Goal: Task Accomplishment & Management: Manage account settings

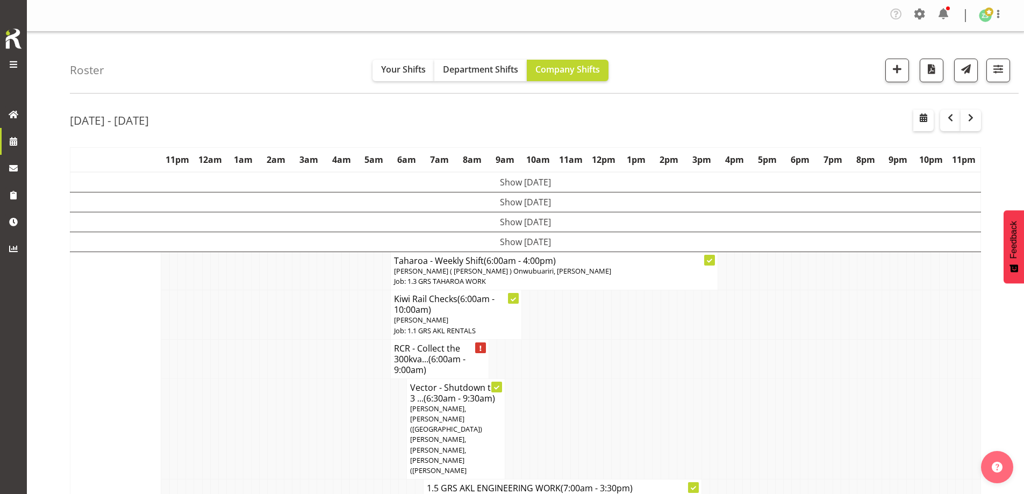
scroll to position [1354, 0]
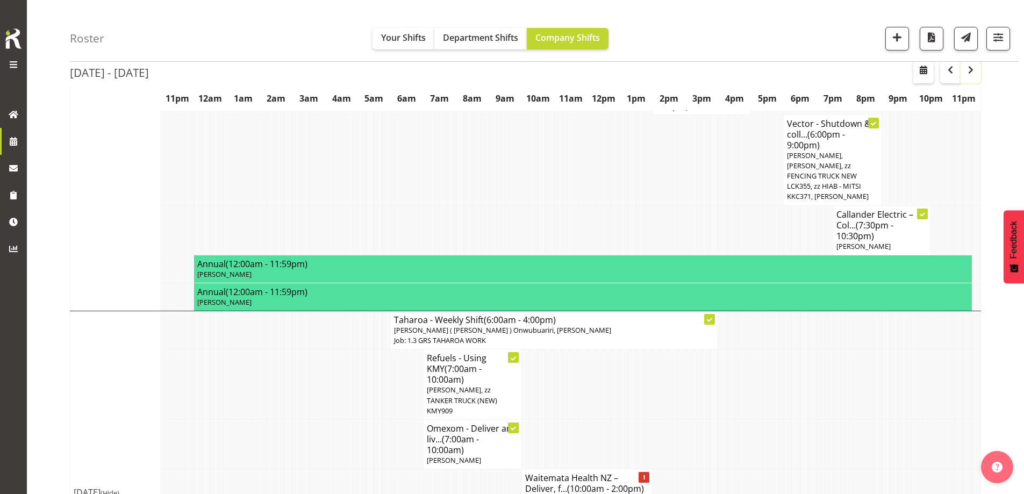
click at [971, 66] on span "button" at bounding box center [970, 69] width 13 height 13
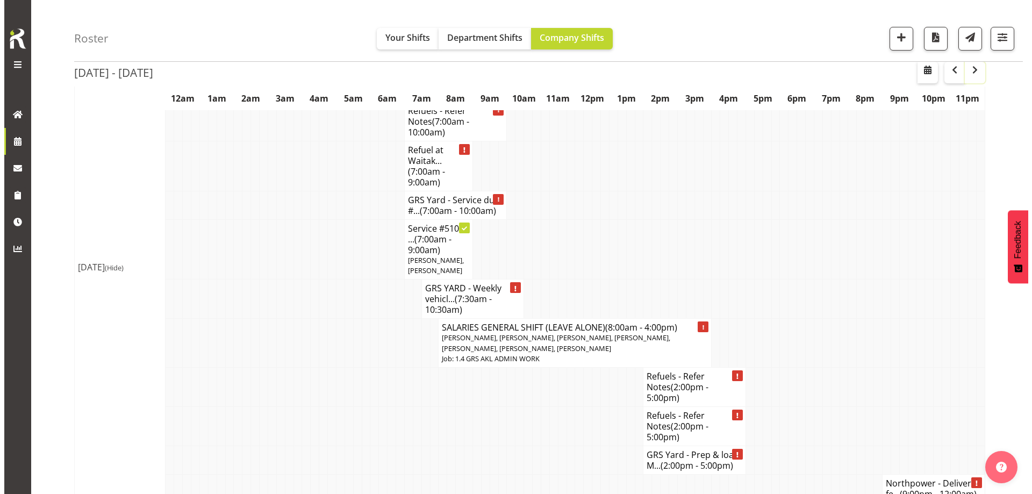
scroll to position [64, 0]
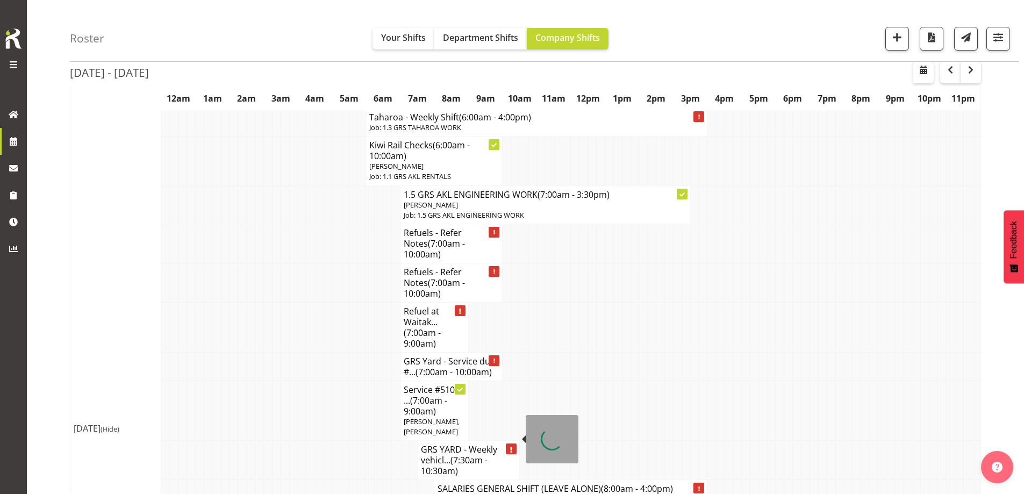
click at [456, 454] on span "(7:30am - 10:30am)" at bounding box center [454, 465] width 67 height 23
select select
select select "8"
select select "2025"
select select "7"
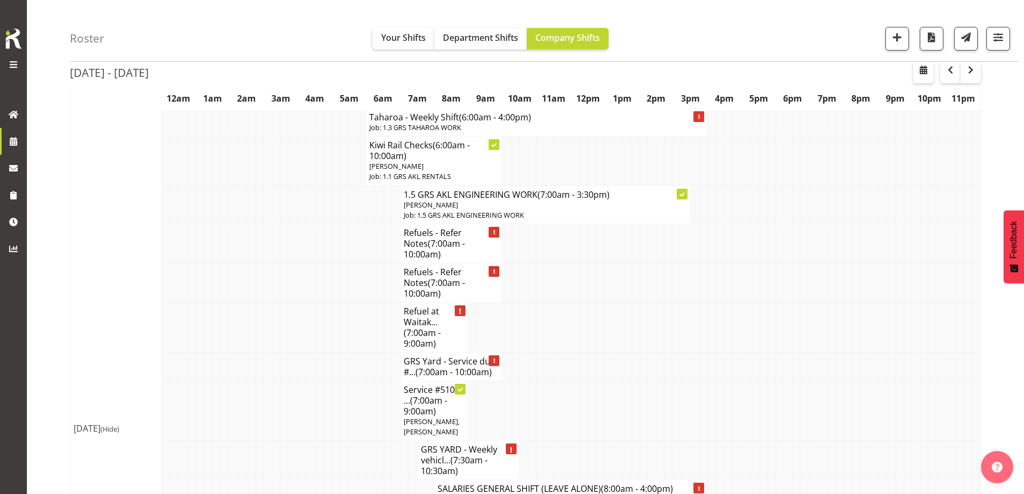
select select "30"
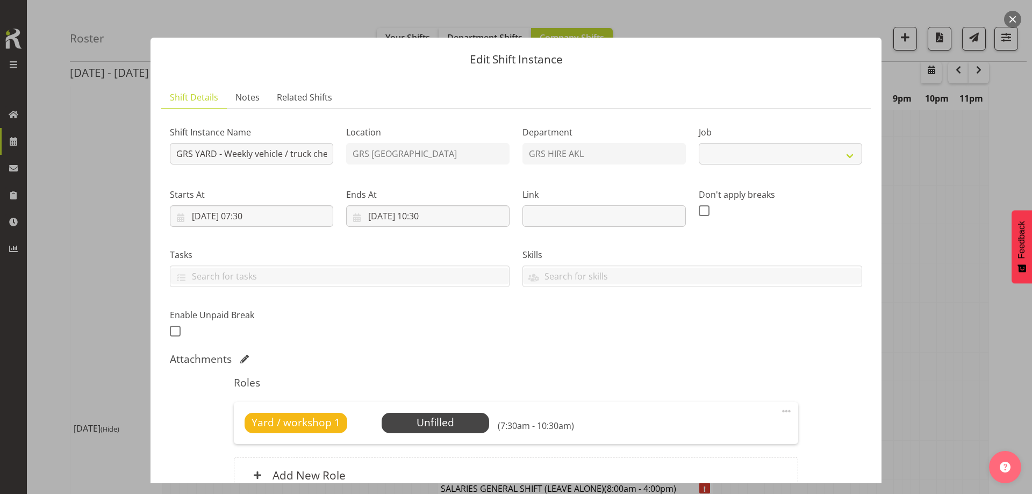
select select "9"
click at [303, 211] on input "[DATE] 07:30" at bounding box center [251, 216] width 163 height 22
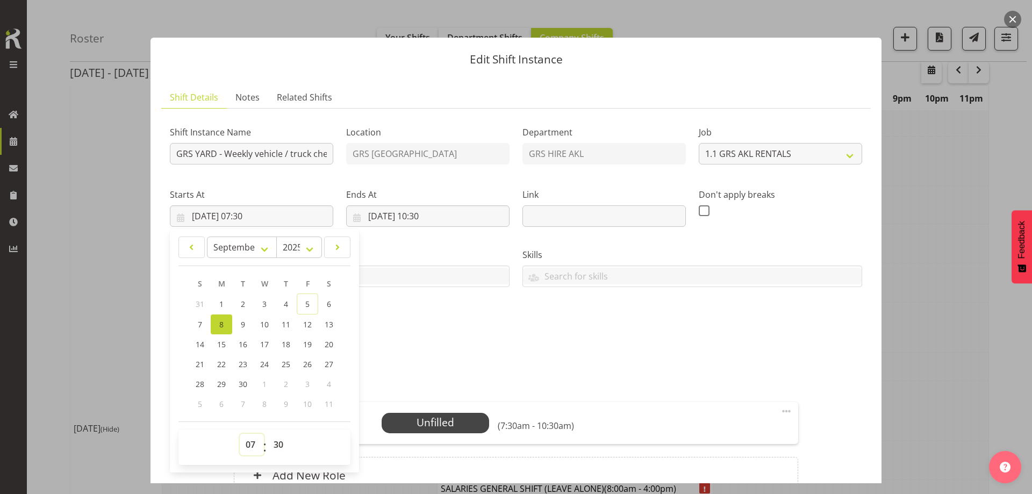
click at [256, 443] on select "00 01 02 03 04 05 06 07 08 09 10 11 12 13 14 15 16 17 18 19 20 21 22 23" at bounding box center [252, 445] width 24 height 22
select select "12"
click at [240, 434] on select "00 01 02 03 04 05 06 07 08 09 10 11 12 13 14 15 16 17 18 19 20 21 22 23" at bounding box center [252, 445] width 24 height 22
type input "[DATE] 12:30"
click at [462, 219] on input "[DATE] 10:30" at bounding box center [427, 216] width 163 height 22
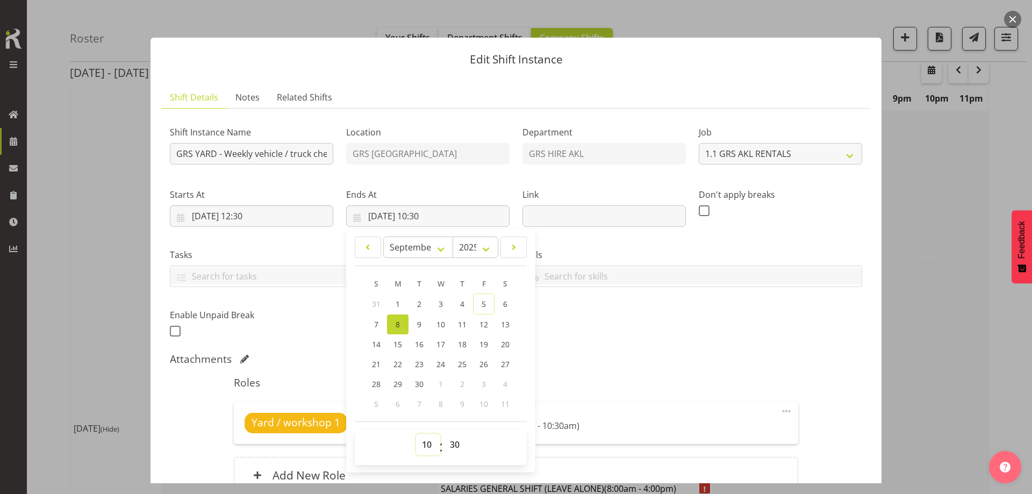
click at [419, 447] on select "00 01 02 03 04 05 06 07 08 09 10 11 12 13 14 15 16 17 18 19 20 21 22 23" at bounding box center [428, 445] width 24 height 22
select select "14"
click at [416, 434] on select "00 01 02 03 04 05 06 07 08 09 10 11 12 13 14 15 16 17 18 19 20 21 22 23" at bounding box center [428, 445] width 24 height 22
type input "[DATE] 14:30"
click at [583, 314] on div "Shift Instance Name GRS YARD - Weekly vehicle / truck checks (WOF, COF, RUC etc…" at bounding box center [515, 228] width 705 height 235
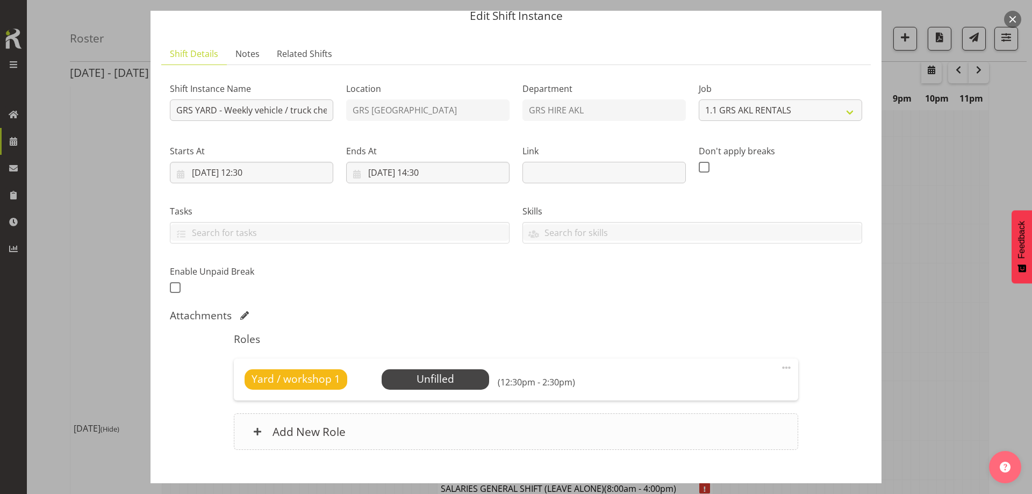
scroll to position [106, 0]
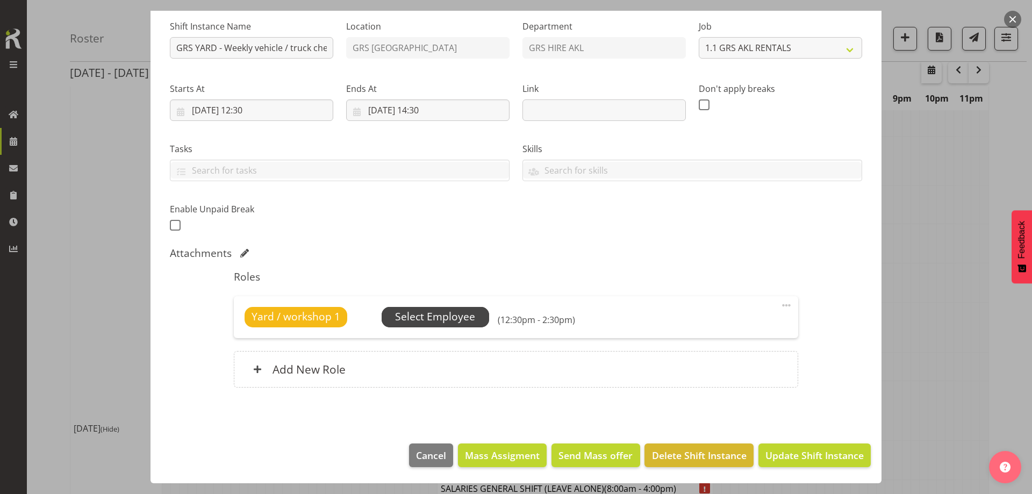
click at [438, 311] on span "Select Employee" at bounding box center [435, 317] width 80 height 16
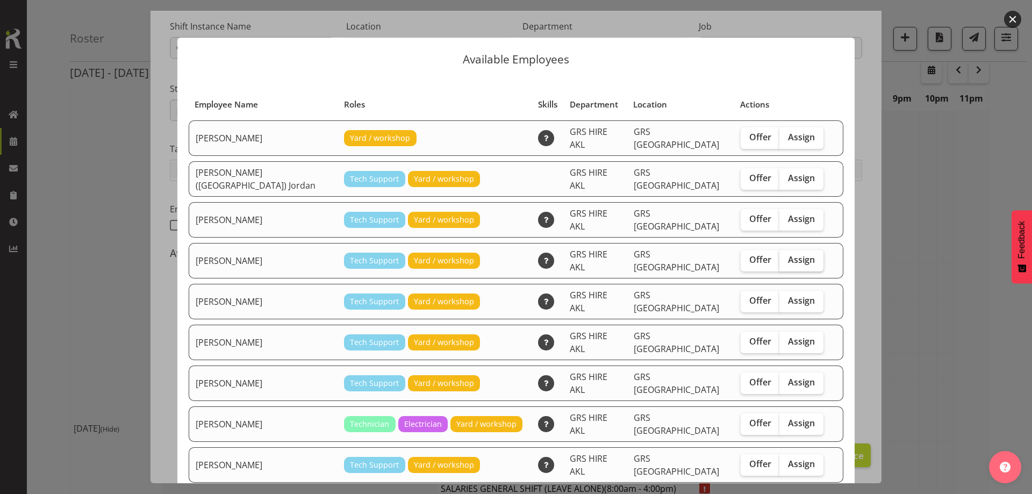
click at [793, 250] on label "Assign" at bounding box center [801, 261] width 44 height 22
click at [786, 256] on input "Assign" at bounding box center [782, 259] width 7 height 7
checkbox input "true"
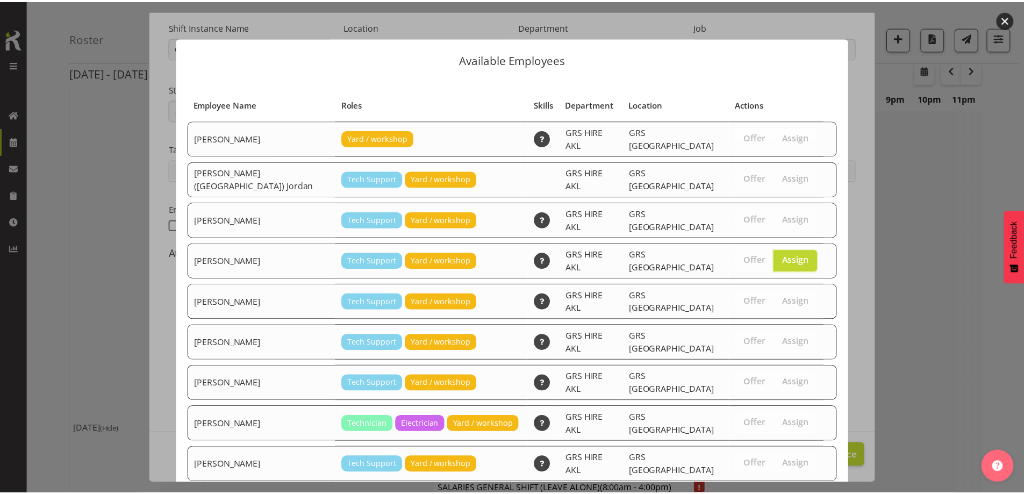
scroll to position [114, 0]
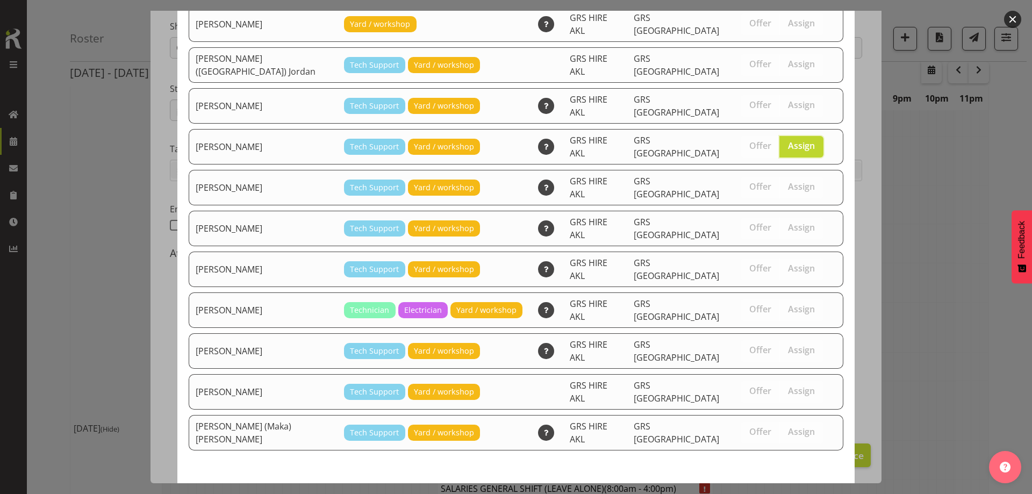
click at [771, 493] on span "Assign [PERSON_NAME]" at bounding box center [782, 502] width 109 height 13
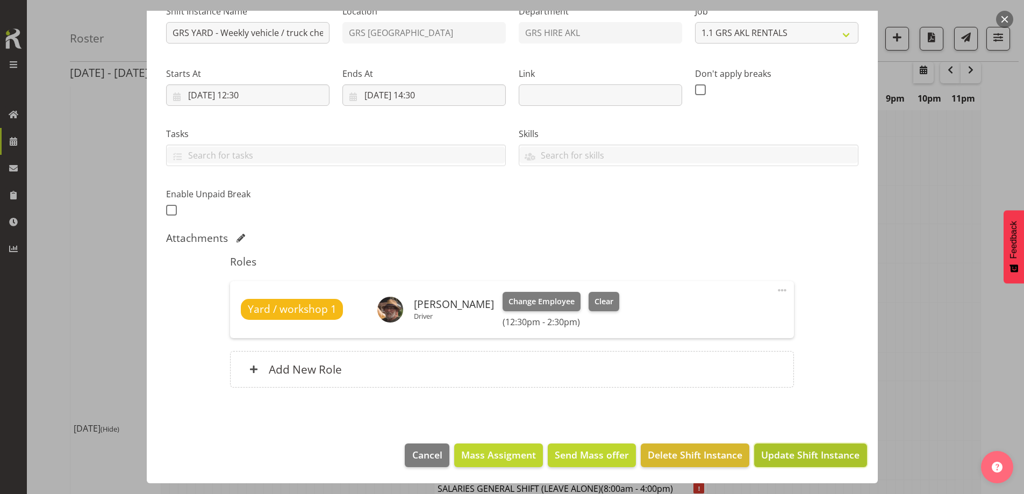
click at [773, 452] on span "Update Shift Instance" at bounding box center [810, 455] width 98 height 14
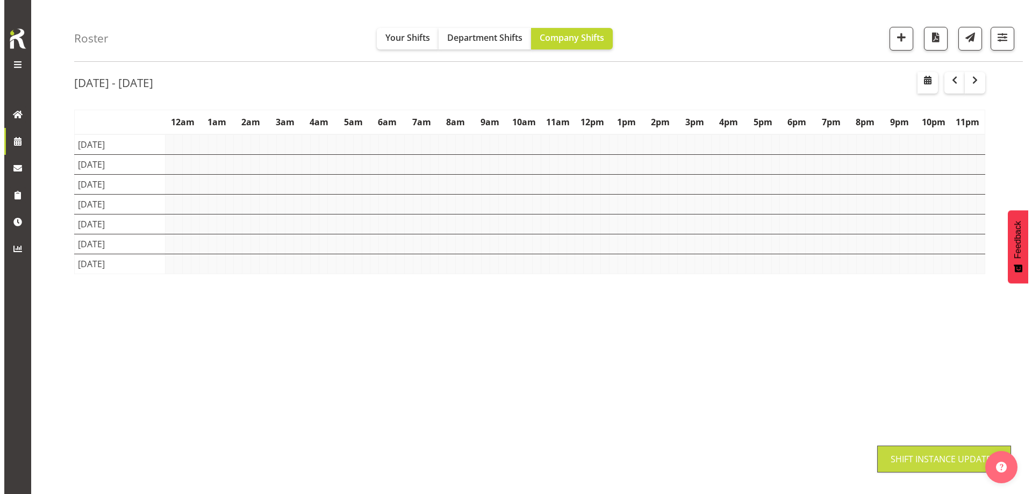
scroll to position [38, 0]
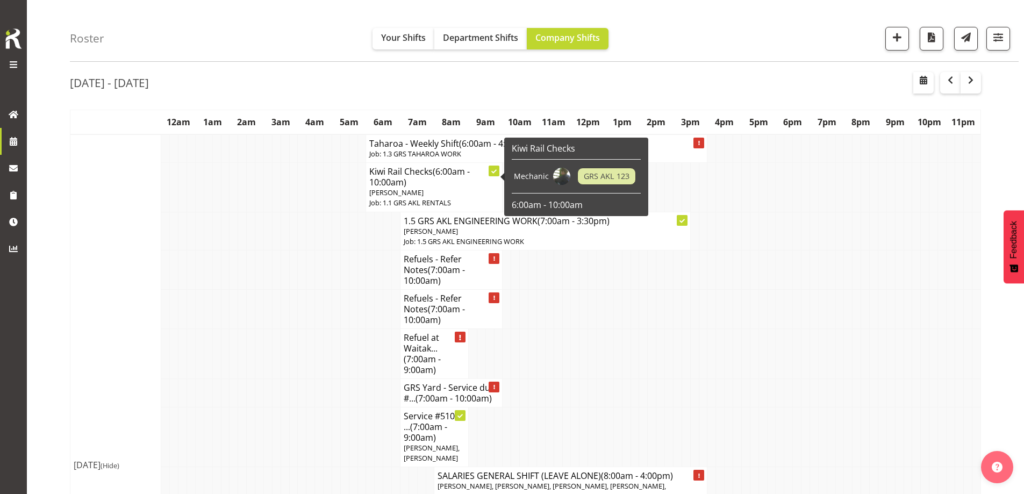
click at [307, 328] on td at bounding box center [310, 353] width 9 height 50
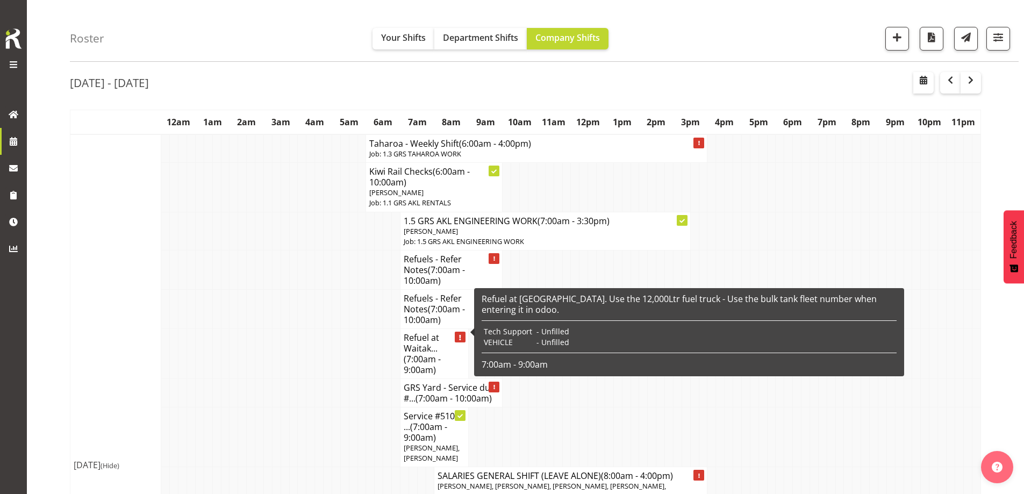
click at [407, 332] on h4 "Refuel at Waitak... (7:00am - 9:00am)" at bounding box center [434, 353] width 61 height 43
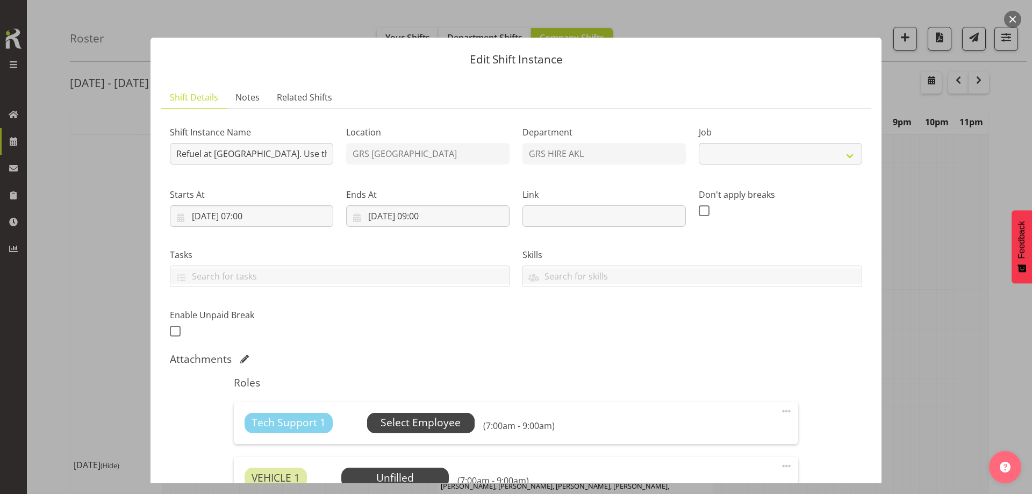
select select "9"
click at [439, 427] on span "Select Employee" at bounding box center [421, 423] width 80 height 16
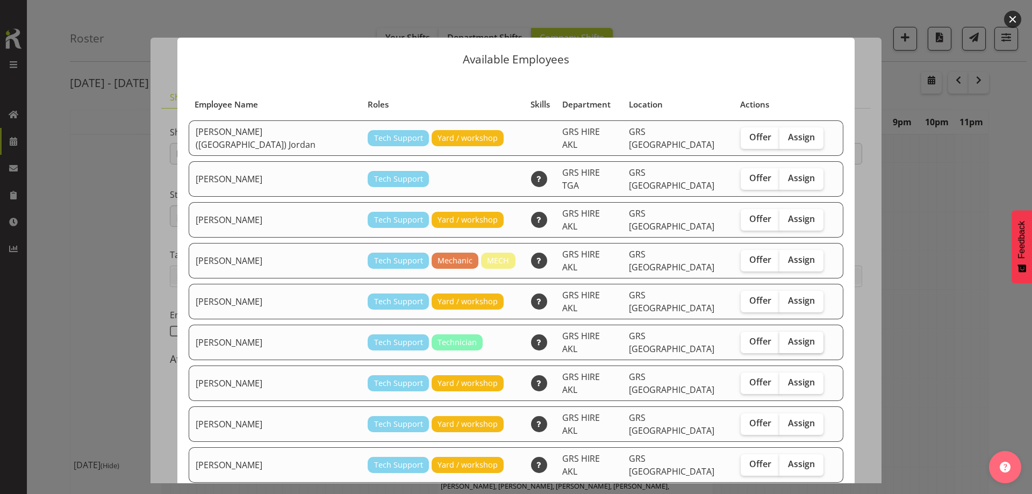
click at [779, 332] on label "Assign" at bounding box center [801, 343] width 44 height 22
click at [779, 338] on input "Assign" at bounding box center [782, 341] width 7 height 7
checkbox input "true"
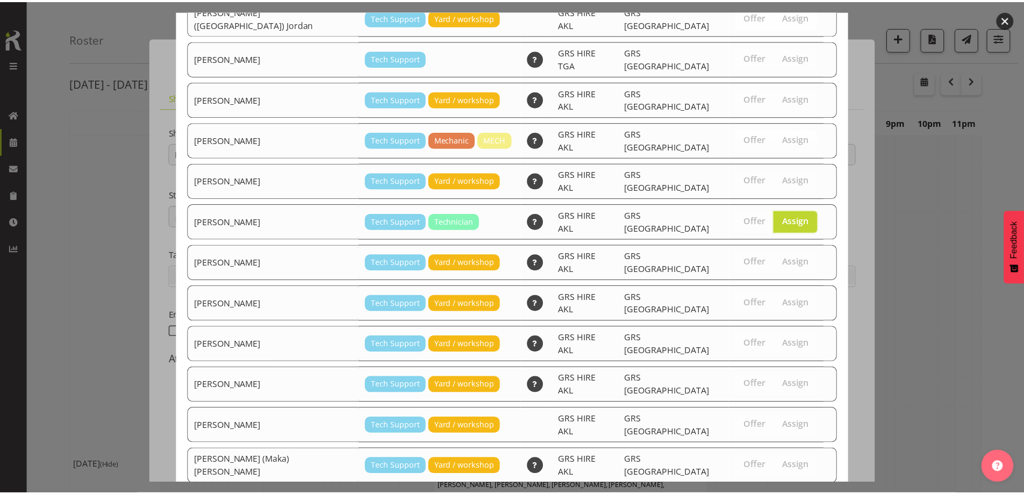
scroll to position [151, 0]
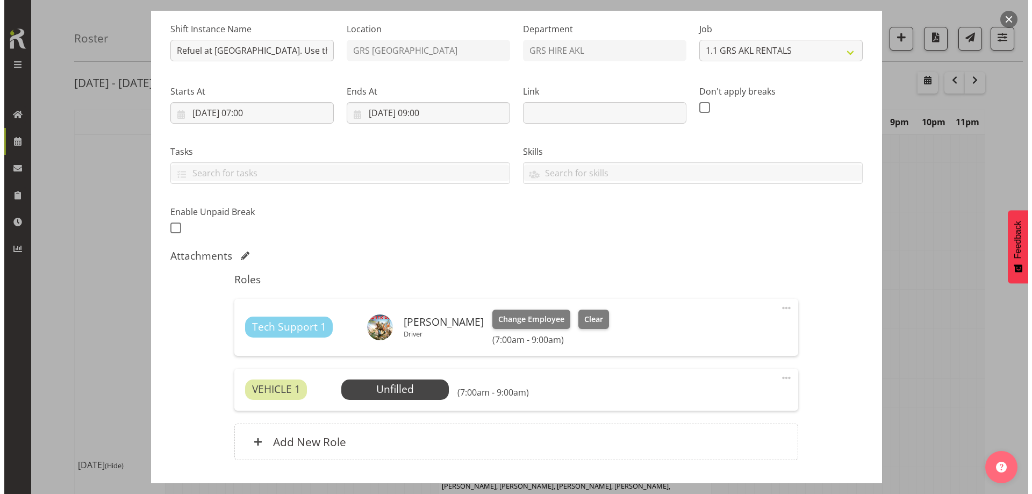
scroll to position [176, 0]
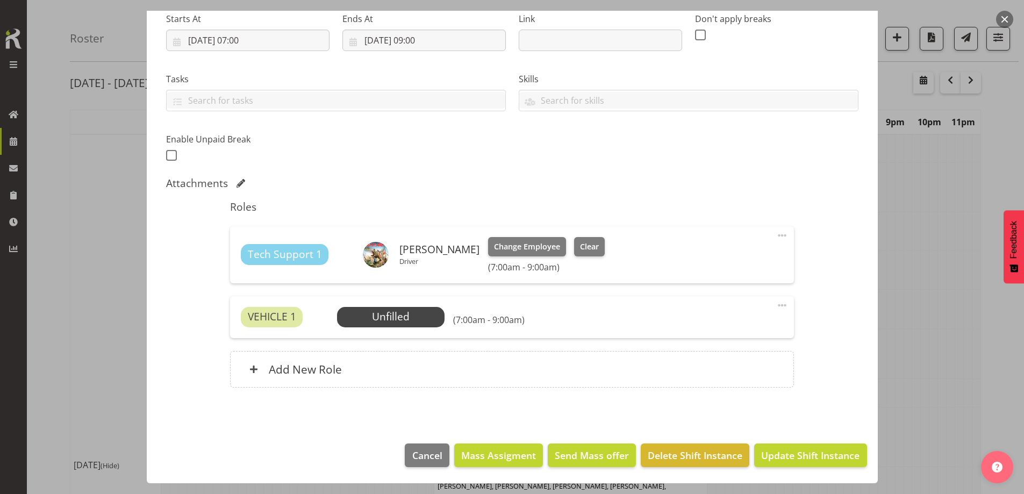
click at [415, 301] on div "VEHICLE 1 Unfilled Select Employee (7:00am - 9:00am) Edit Cover Role Delete" at bounding box center [512, 317] width 564 height 42
click at [415, 313] on span "Select Employee" at bounding box center [391, 317] width 80 height 16
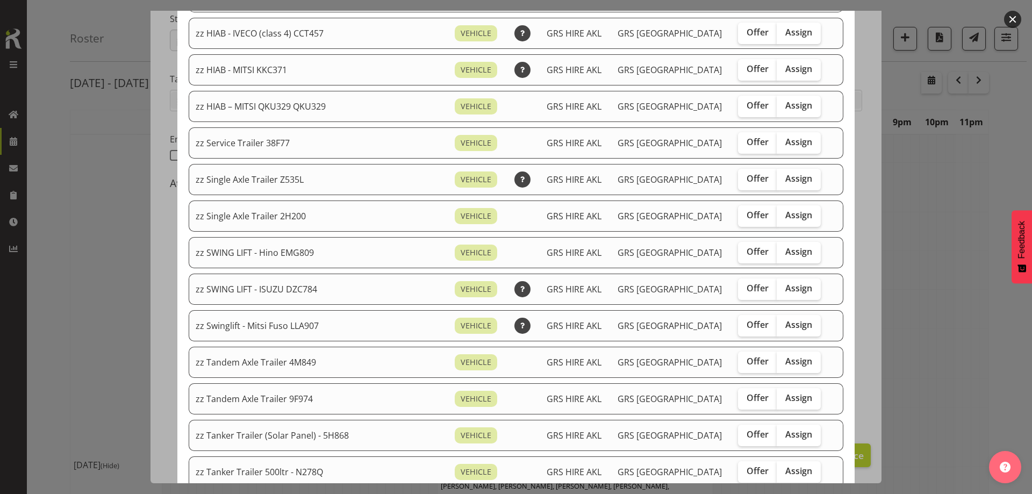
scroll to position [806, 0]
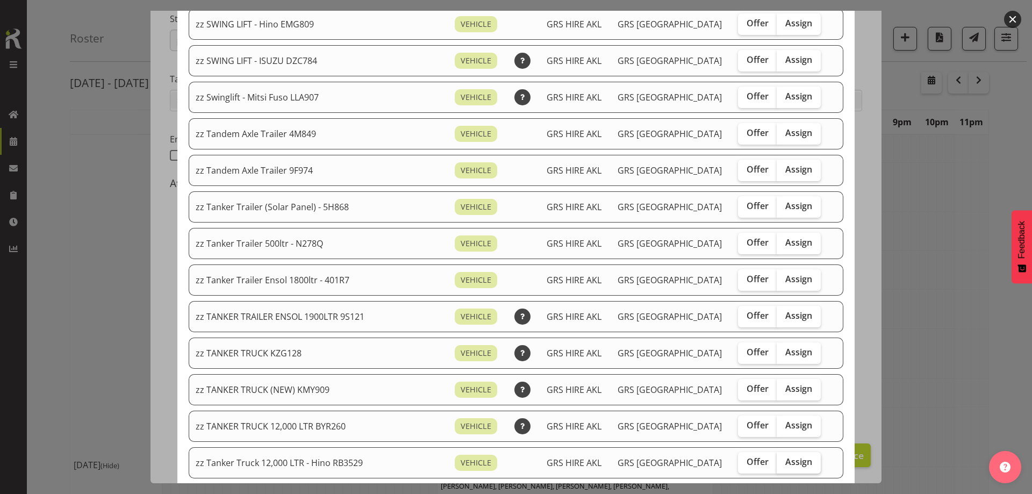
click at [788, 463] on span "Assign" at bounding box center [798, 461] width 27 height 11
click at [784, 463] on input "Assign" at bounding box center [780, 462] width 7 height 7
checkbox input "true"
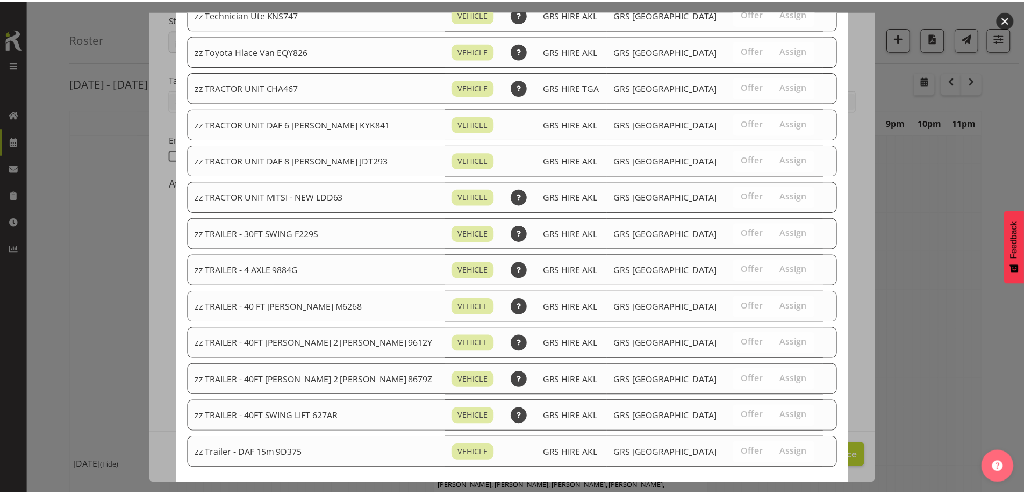
scroll to position [1357, 0]
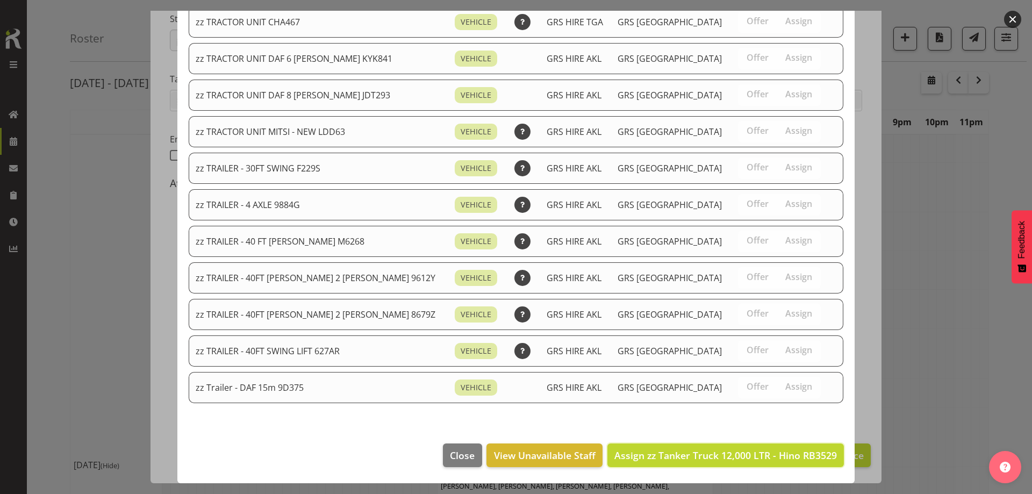
click at [778, 450] on span "Assign zz Tanker Truck 12,000 LTR - Hino RB3529" at bounding box center [725, 455] width 223 height 13
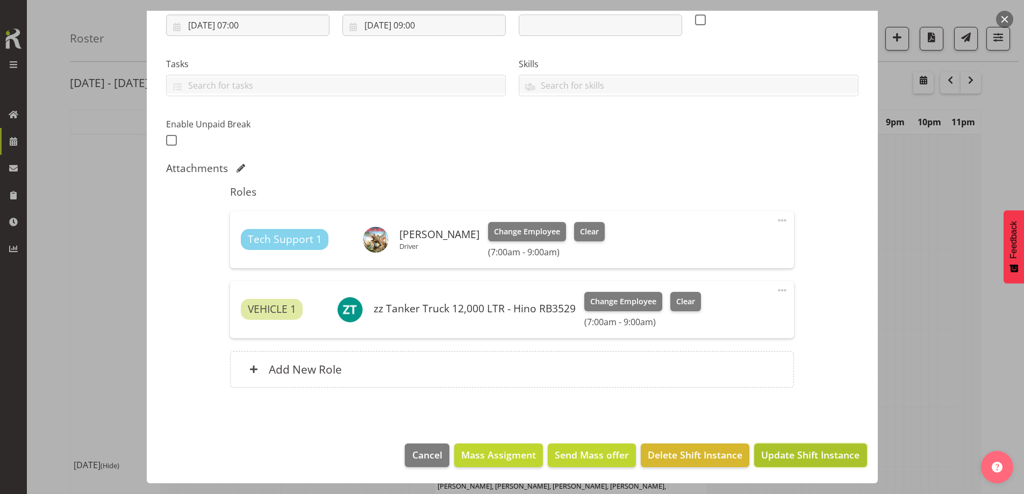
click at [784, 452] on span "Update Shift Instance" at bounding box center [810, 455] width 98 height 14
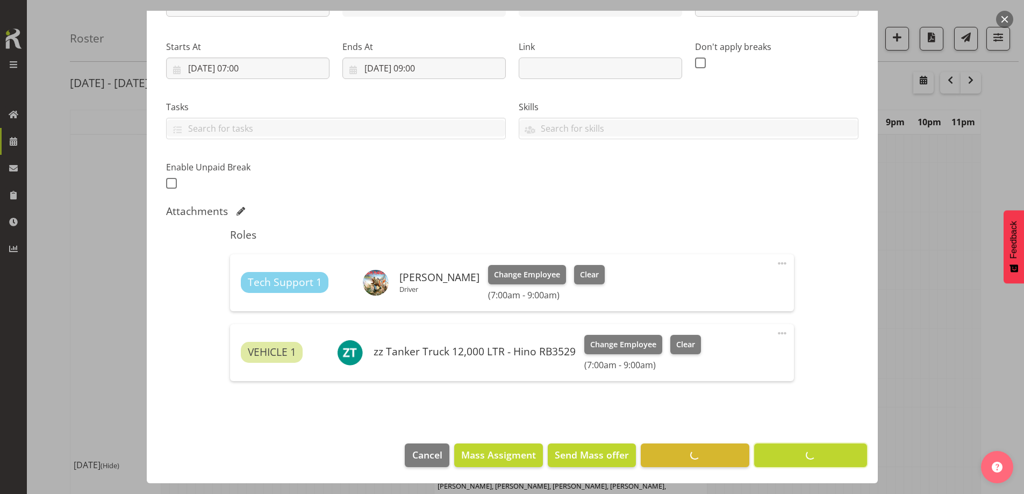
scroll to position [148, 0]
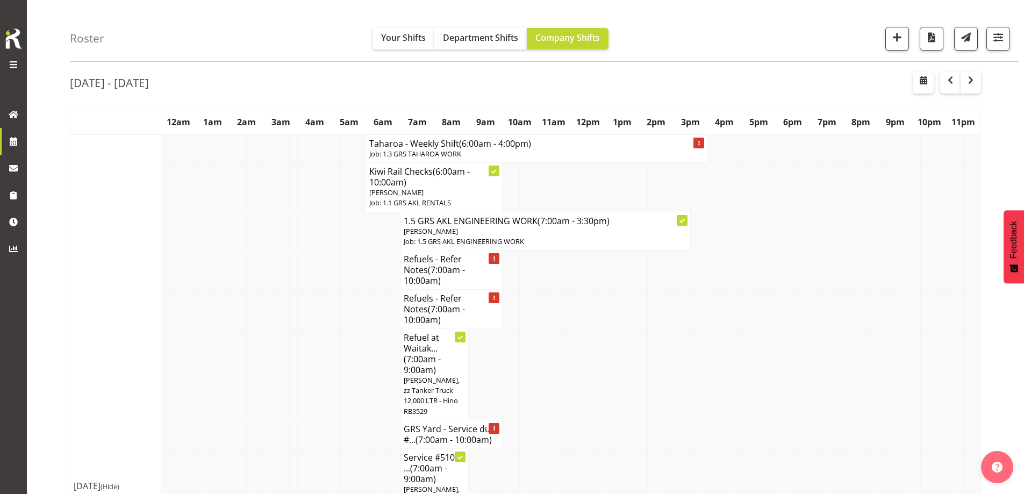
click at [246, 420] on td at bounding box center [242, 434] width 9 height 28
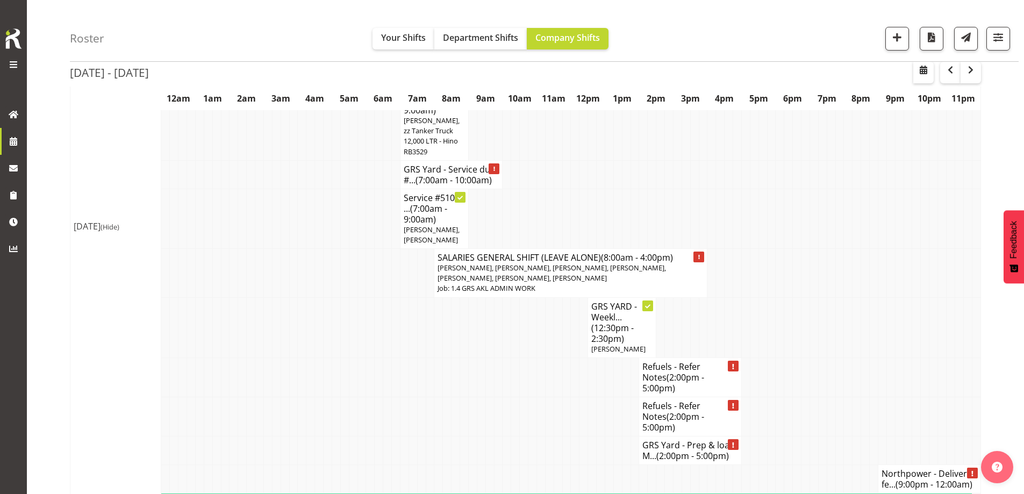
scroll to position [414, 0]
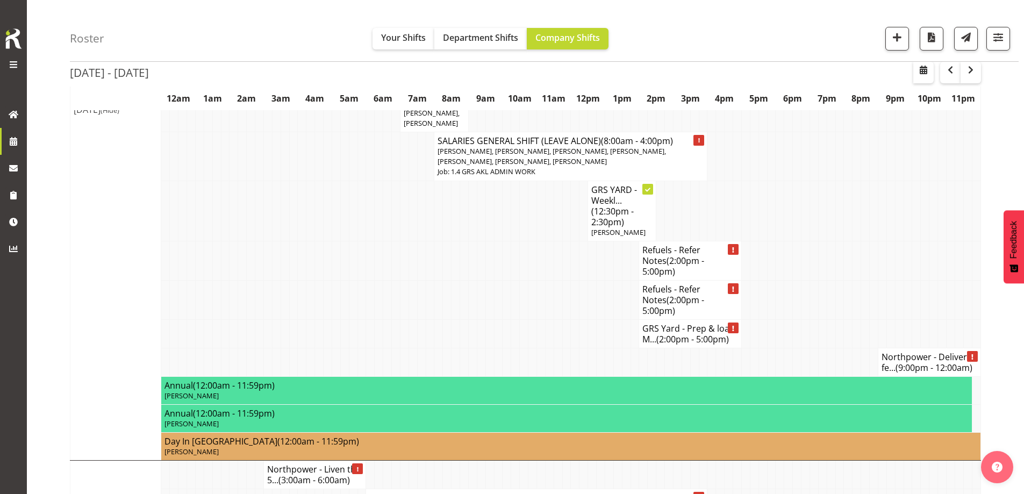
click at [811, 191] on td at bounding box center [814, 211] width 9 height 60
click at [450, 319] on td at bounding box center [447, 333] width 9 height 28
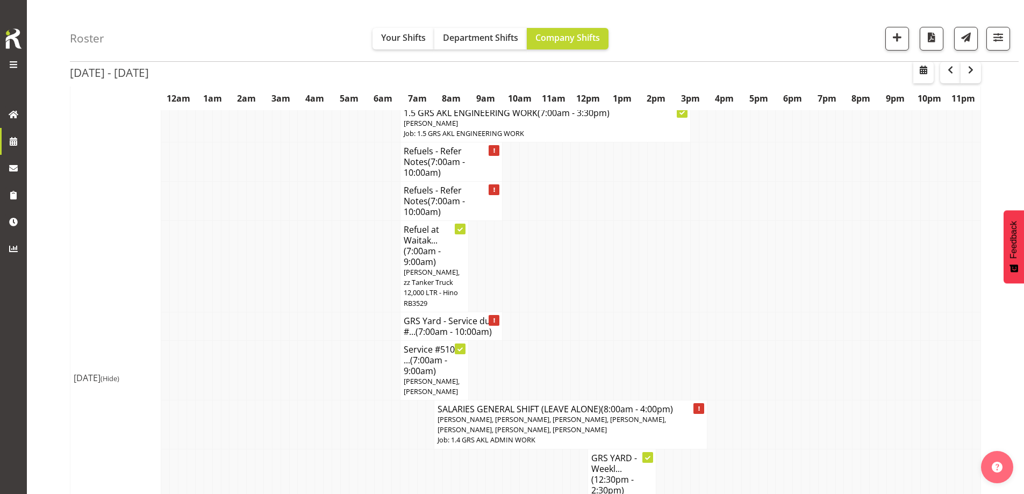
scroll to position [145, 0]
click at [321, 313] on td at bounding box center [319, 326] width 9 height 28
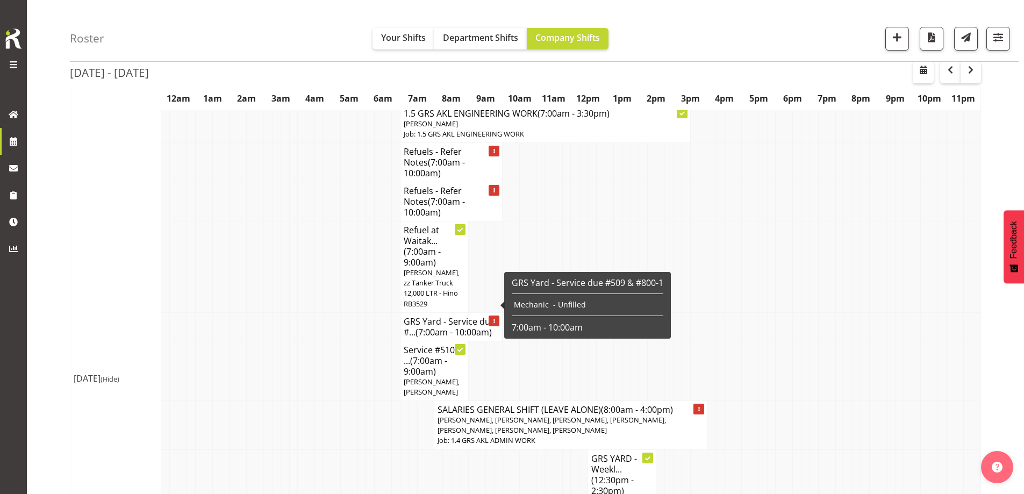
click at [409, 316] on h4 "GRS Yard - Service due #... (7:00am - 10:00am)" at bounding box center [452, 327] width 96 height 22
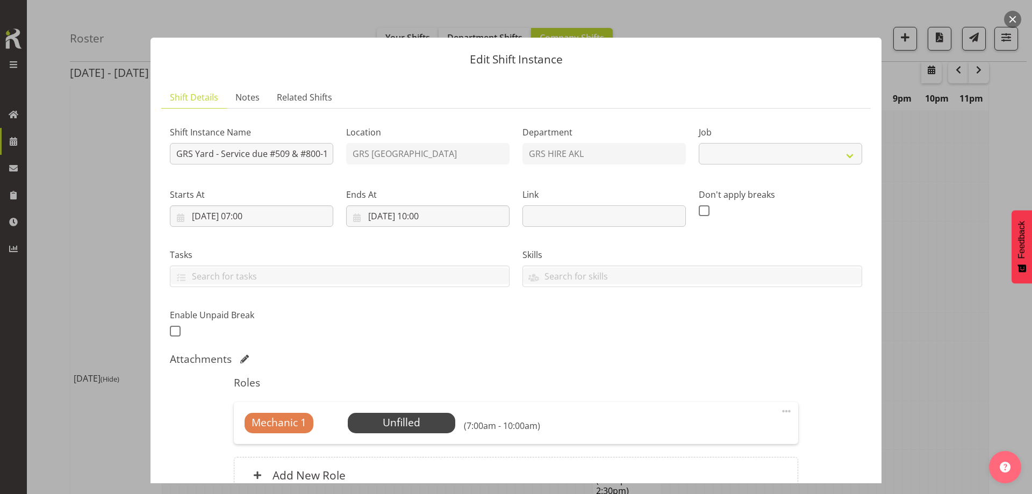
select select "7504"
click at [413, 420] on span "Select Employee" at bounding box center [401, 423] width 80 height 16
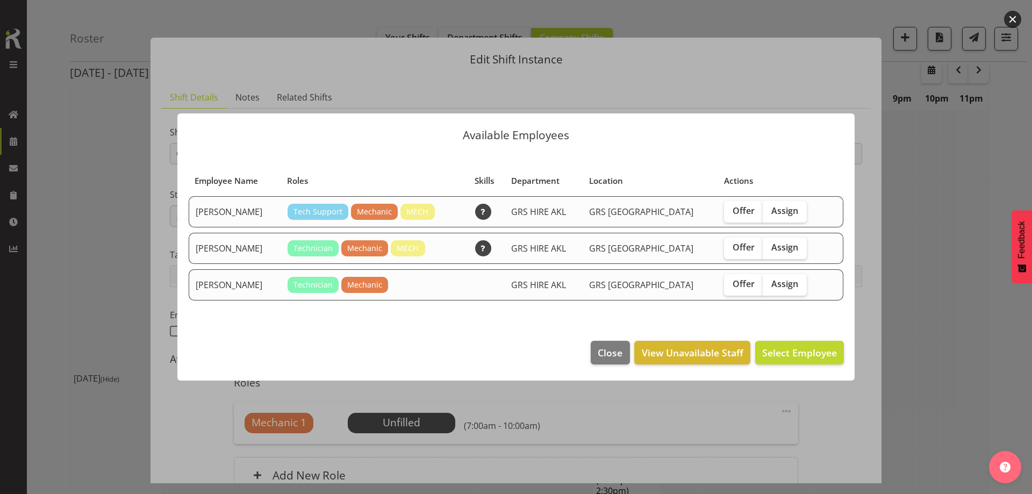
drag, startPoint x: 458, startPoint y: 332, endPoint x: 503, endPoint y: 371, distance: 59.1
click at [459, 332] on footer "Close View Unavailable Staff Select Employee" at bounding box center [515, 355] width 677 height 51
click at [602, 357] on span "Close" at bounding box center [610, 353] width 25 height 14
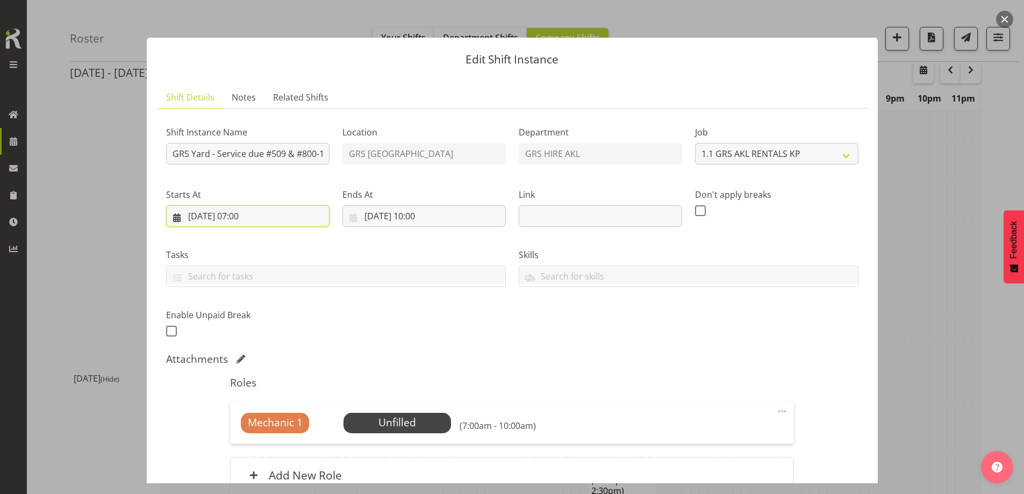
click at [288, 220] on input "[DATE] 07:00" at bounding box center [247, 216] width 163 height 22
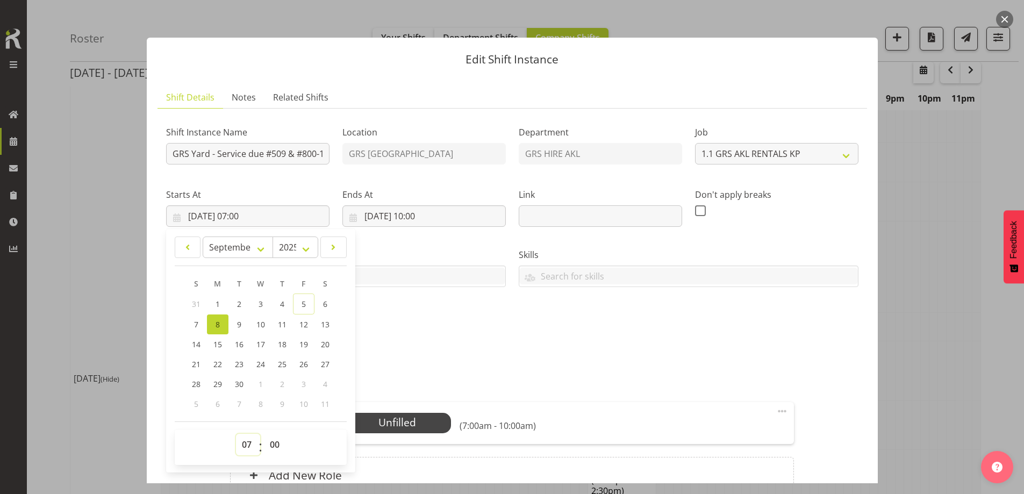
click at [249, 444] on select "00 01 02 03 04 05 06 07 08 09 10 11 12 13 14 15 16 17 18 19 20 21 22 23" at bounding box center [248, 445] width 24 height 22
select select "12"
click at [236, 434] on select "00 01 02 03 04 05 06 07 08 09 10 11 12 13 14 15 16 17 18 19 20 21 22 23" at bounding box center [248, 445] width 24 height 22
type input "[DATE] 12:00"
click at [440, 231] on div "Ends At [DATE] 10:00 January February March April May June July August Septembe…" at bounding box center [424, 203] width 176 height 60
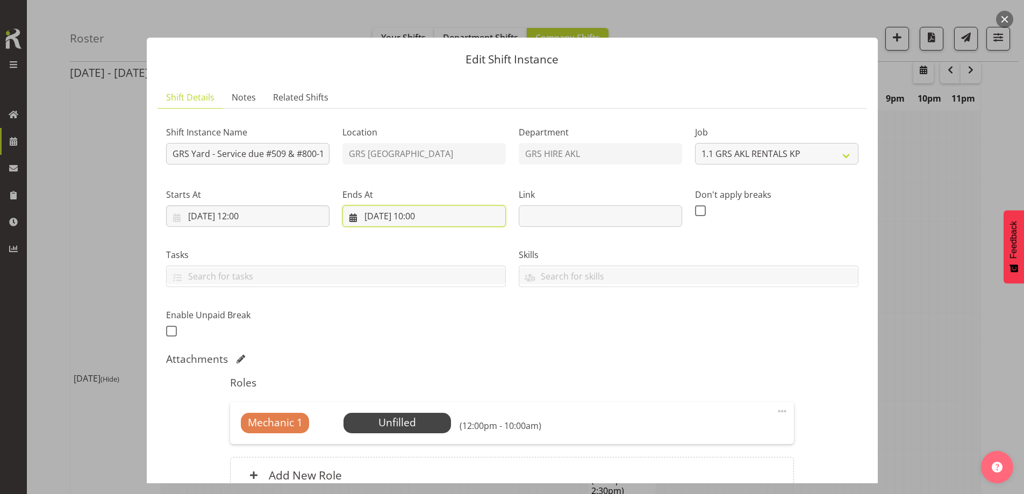
click at [455, 214] on input "[DATE] 10:00" at bounding box center [423, 216] width 163 height 22
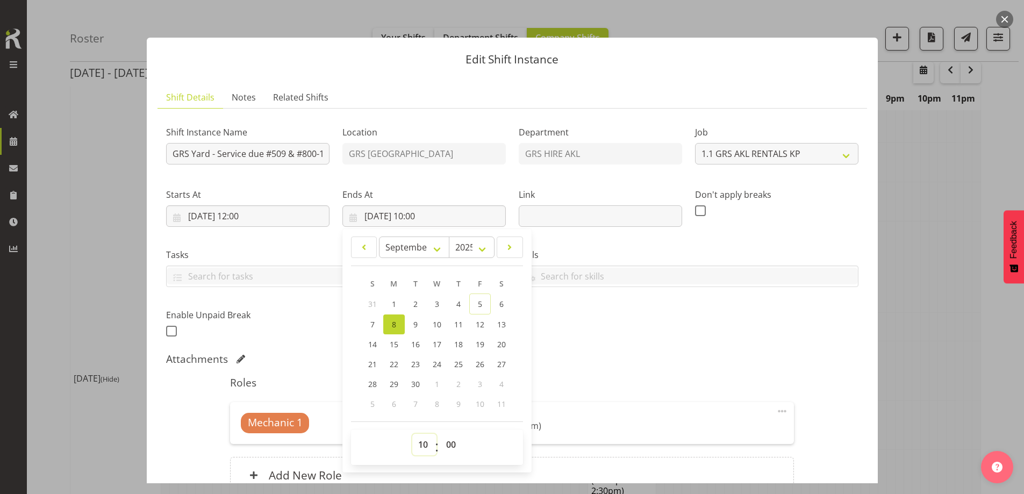
click at [419, 447] on select "00 01 02 03 04 05 06 07 08 09 10 11 12 13 14 15 16 17 18 19 20 21 22 23" at bounding box center [424, 445] width 24 height 22
select select "14"
click at [412, 434] on select "00 01 02 03 04 05 06 07 08 09 10 11 12 13 14 15 16 17 18 19 20 21 22 23" at bounding box center [424, 445] width 24 height 22
type input "[DATE] 14:00"
click at [590, 359] on div "Attachments" at bounding box center [512, 359] width 692 height 13
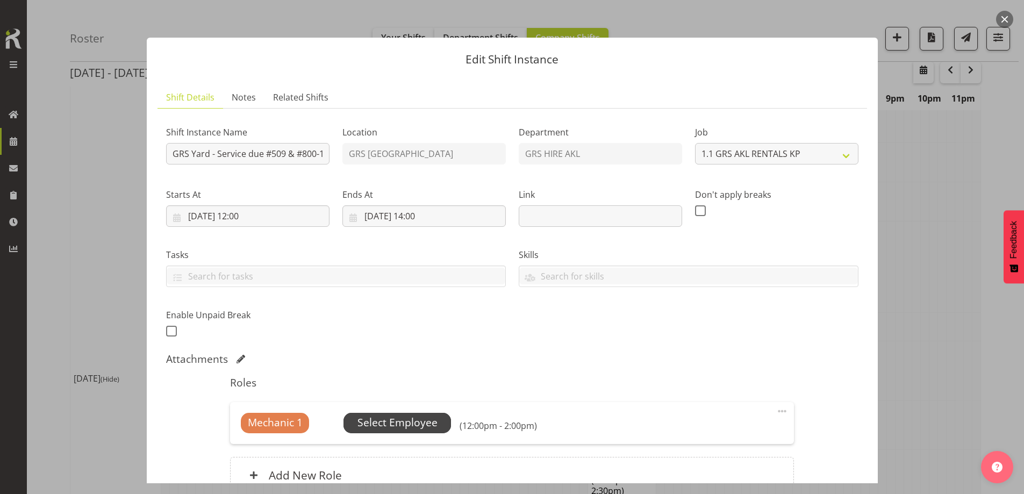
click at [432, 424] on span "Select Employee" at bounding box center [397, 423] width 80 height 16
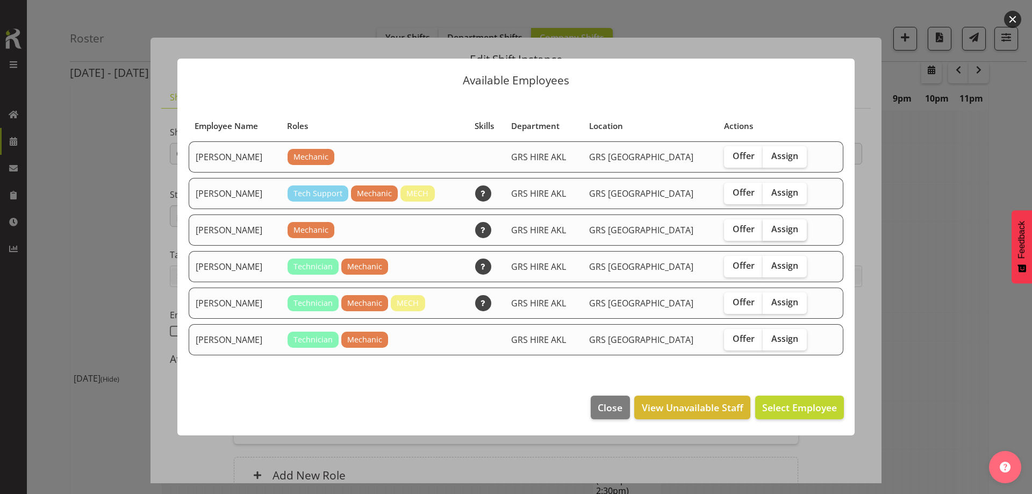
click at [781, 229] on span "Assign" at bounding box center [784, 229] width 27 height 11
click at [770, 229] on input "Assign" at bounding box center [766, 229] width 7 height 7
checkbox input "true"
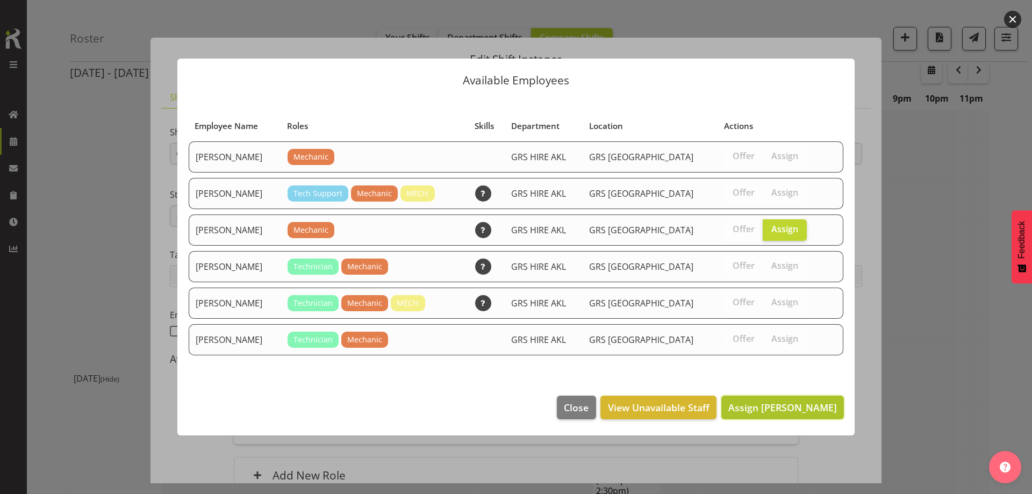
click at [795, 403] on span "Assign [PERSON_NAME]" at bounding box center [782, 407] width 109 height 13
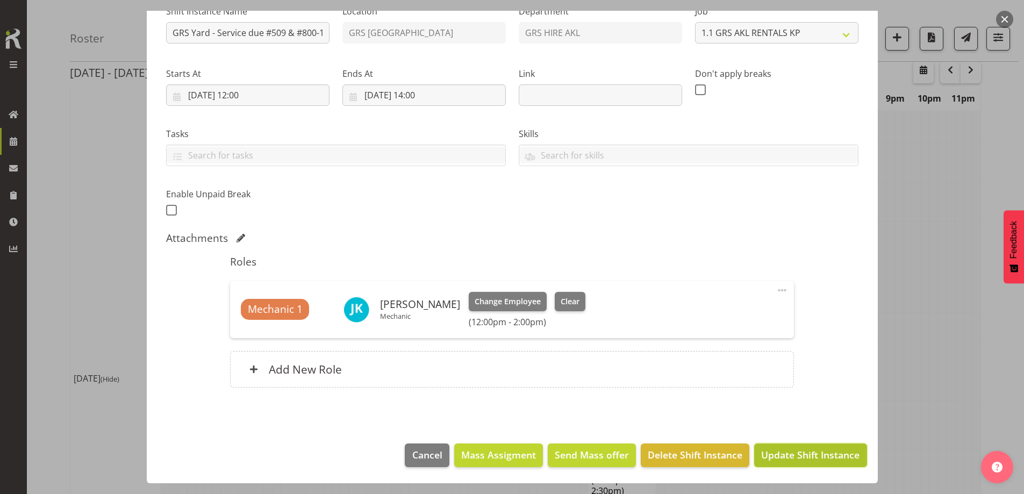
click at [802, 459] on span "Update Shift Instance" at bounding box center [810, 455] width 98 height 14
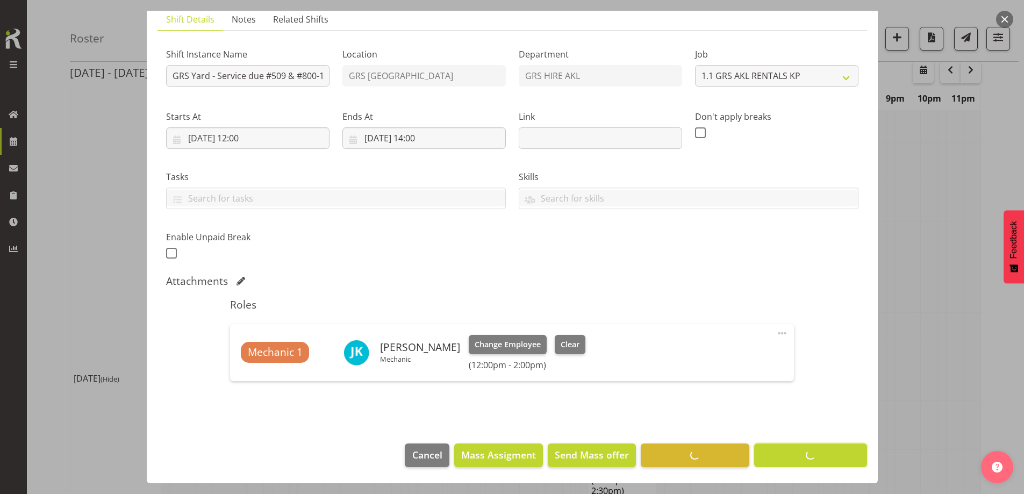
scroll to position [38, 0]
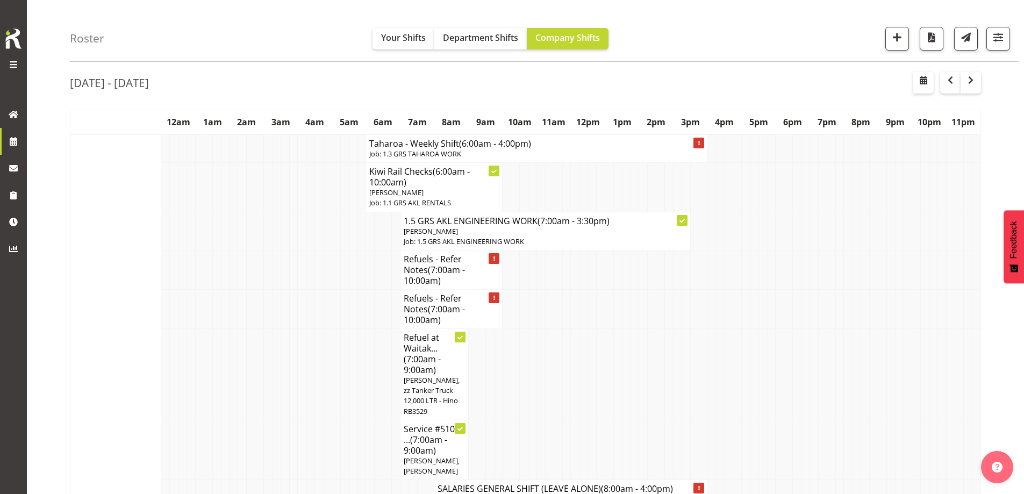
click at [254, 345] on td at bounding box center [251, 373] width 9 height 91
click at [356, 420] on td at bounding box center [353, 450] width 9 height 60
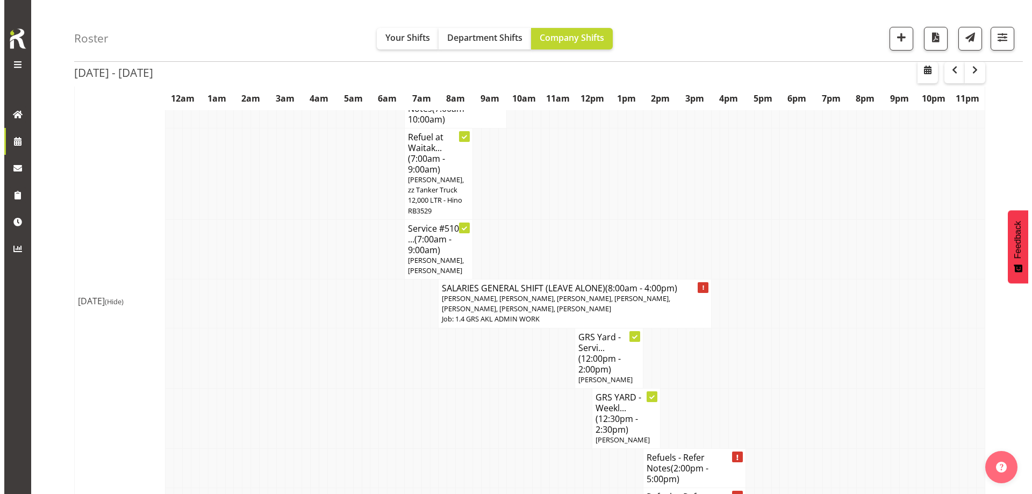
scroll to position [253, 0]
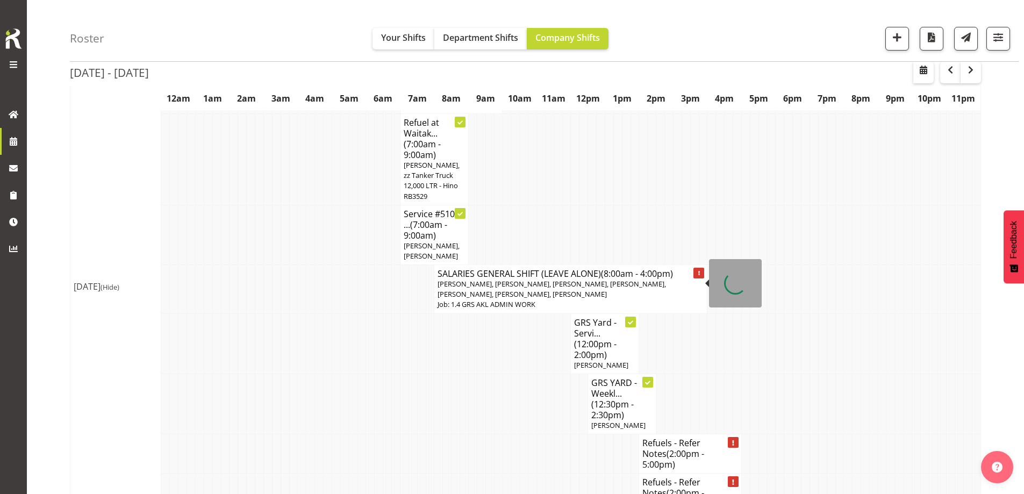
click at [512, 238] on td at bounding box center [515, 235] width 9 height 60
click at [508, 268] on h4 "SALARIES GENERAL SHIFT (LEAVE ALONE) (8:00am - 4:00pm)" at bounding box center [571, 273] width 266 height 11
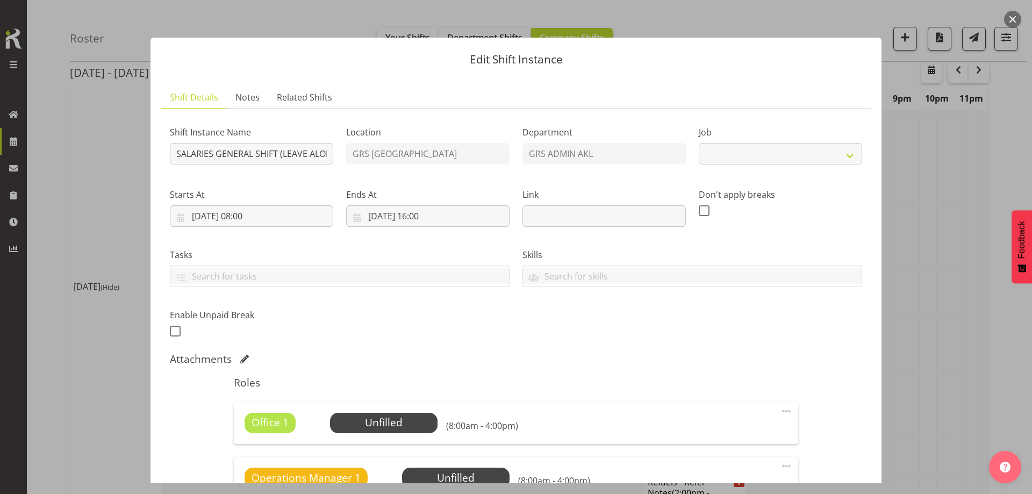
select select "875"
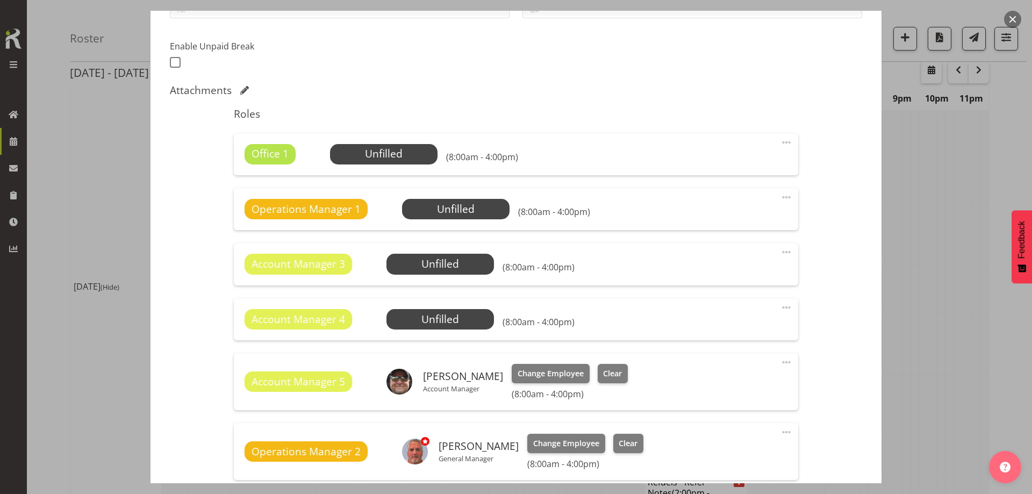
click at [780, 142] on span at bounding box center [786, 142] width 13 height 13
click at [739, 205] on link "Delete" at bounding box center [741, 206] width 103 height 19
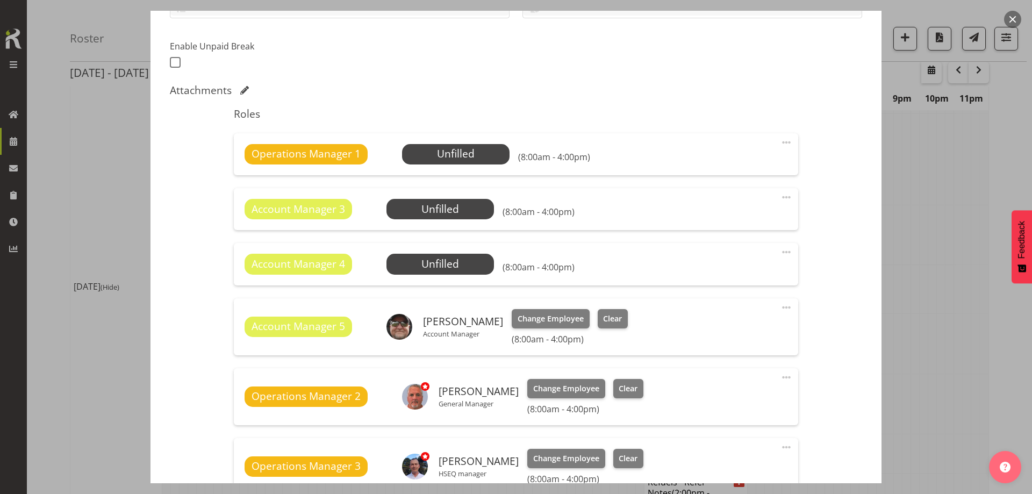
click at [782, 143] on span at bounding box center [786, 142] width 13 height 13
click at [744, 213] on link "Delete" at bounding box center [741, 206] width 103 height 19
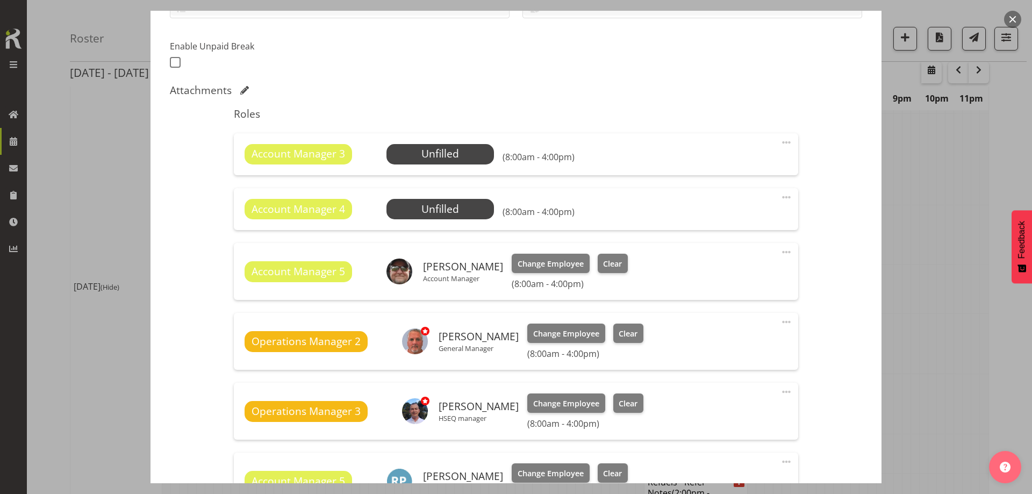
click at [780, 141] on span at bounding box center [786, 142] width 13 height 13
click at [715, 203] on link "Delete" at bounding box center [741, 206] width 103 height 19
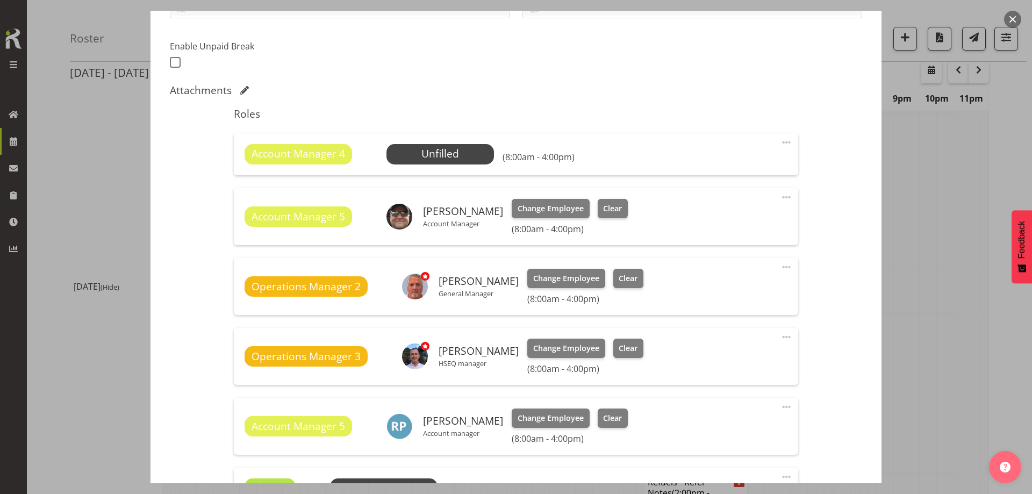
click at [780, 146] on span at bounding box center [786, 142] width 13 height 13
click at [728, 205] on link "Delete" at bounding box center [741, 206] width 103 height 19
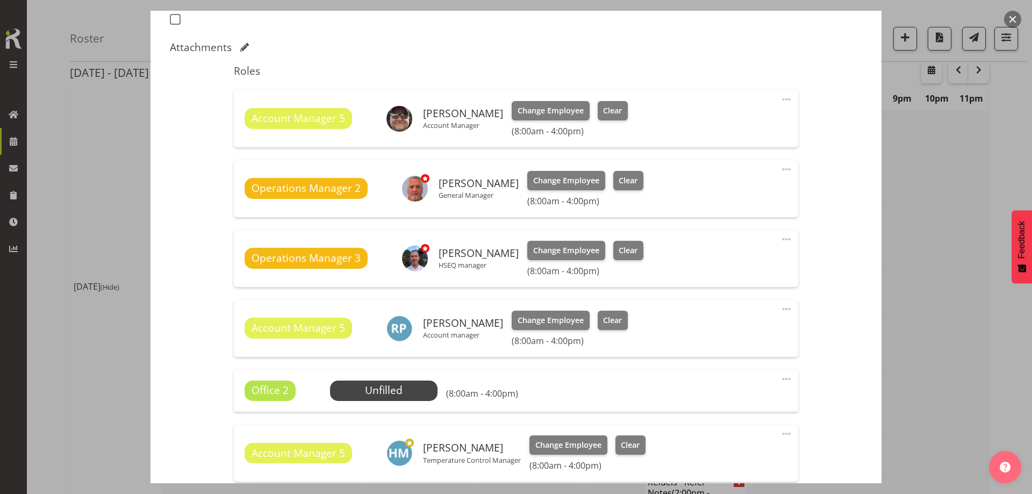
scroll to position [376, 0]
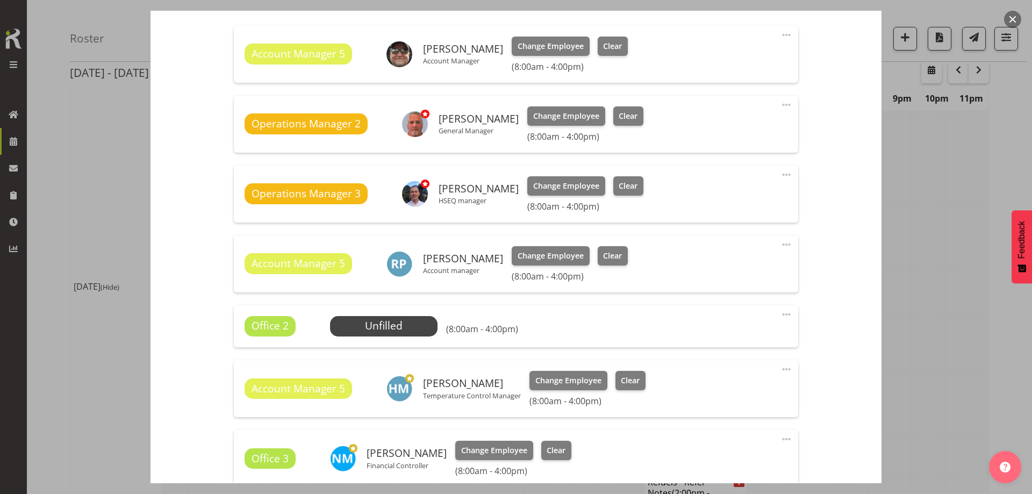
click at [782, 310] on span at bounding box center [786, 314] width 13 height 13
click at [717, 375] on link "Delete" at bounding box center [741, 378] width 103 height 19
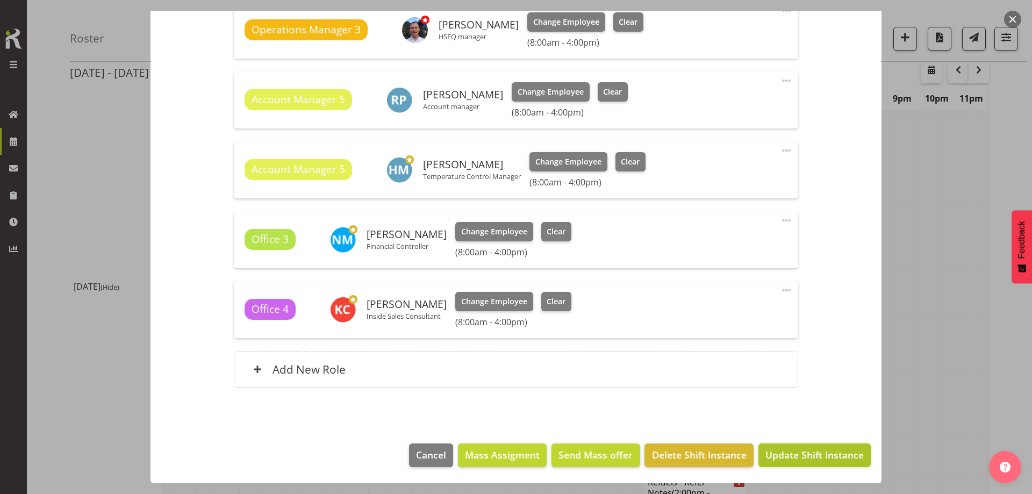
click at [802, 459] on span "Update Shift Instance" at bounding box center [815, 455] width 98 height 14
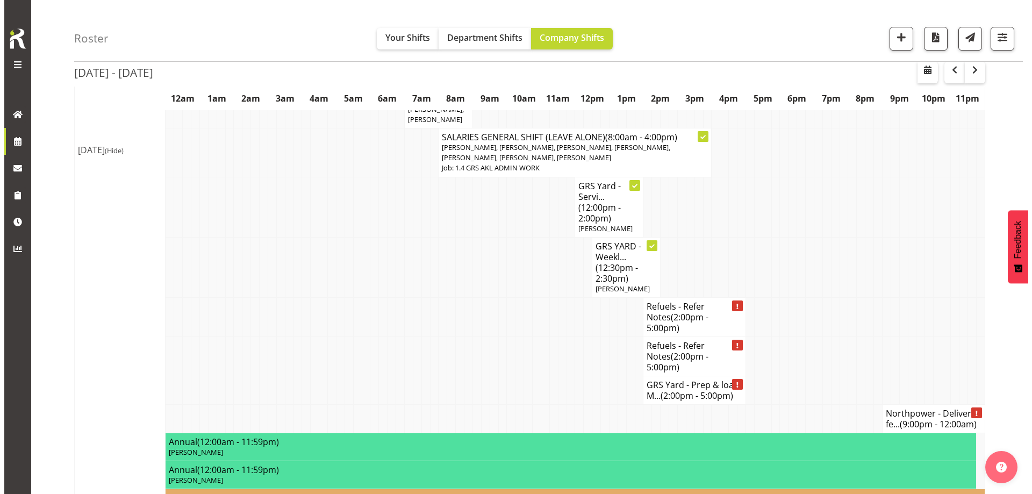
scroll to position [414, 0]
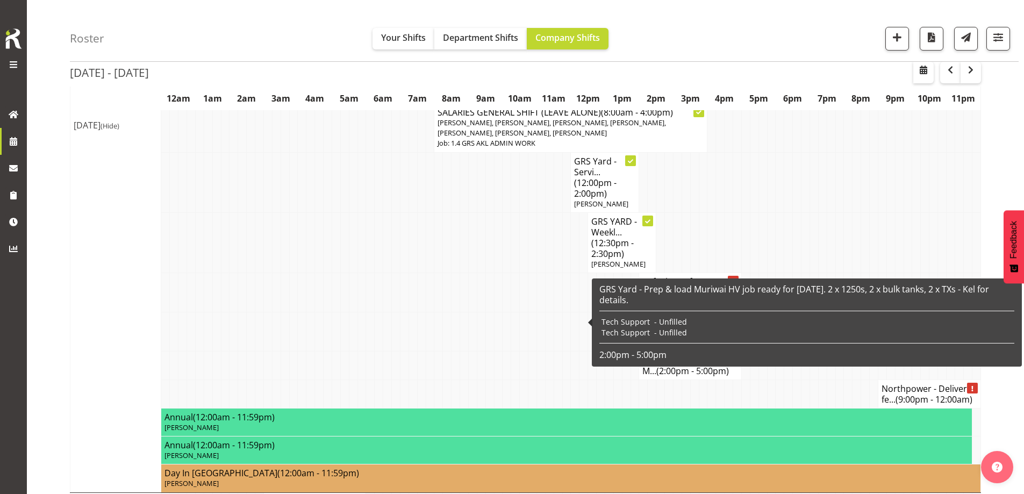
click at [678, 323] on span "- Unfilled" at bounding box center [670, 322] width 33 height 10
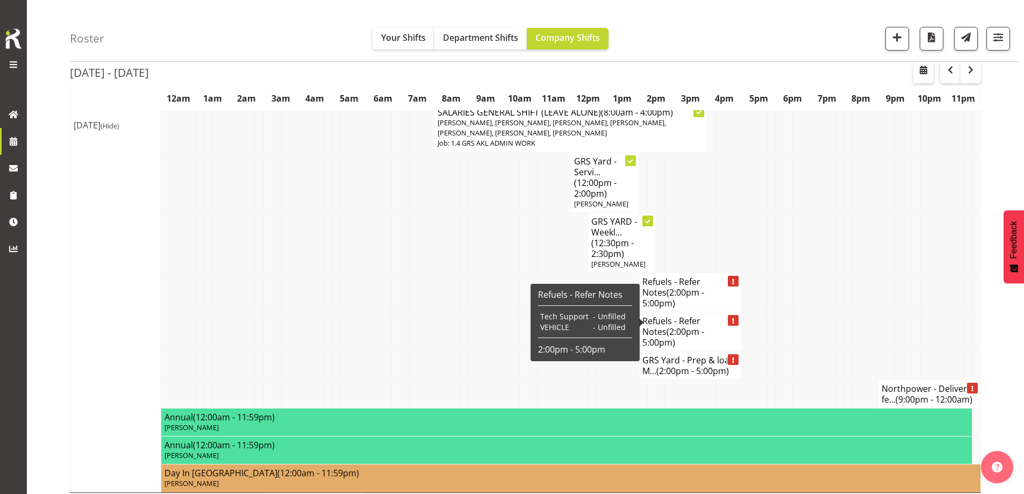
click at [692, 365] on span "(2:00pm - 5:00pm)" at bounding box center [692, 371] width 73 height 12
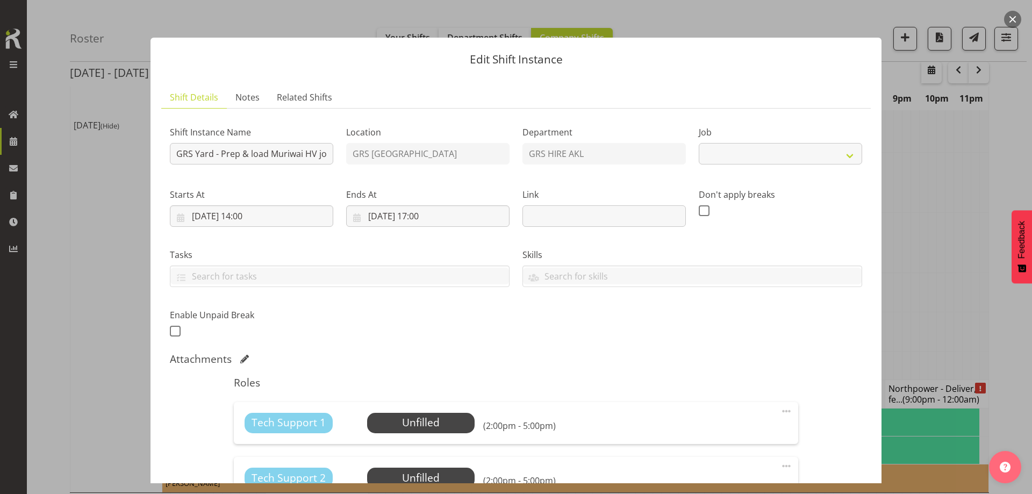
select select "7504"
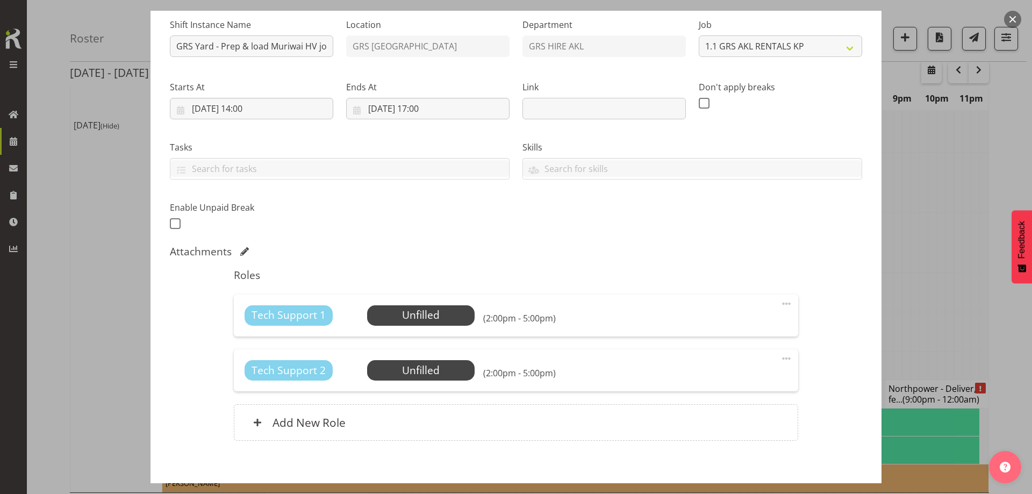
click at [426, 326] on div "Tech Support 1 Unfilled Select Employee (2:00pm - 5:00pm) Edit Cover Role Delete" at bounding box center [516, 316] width 564 height 42
click at [426, 315] on span "Select Employee" at bounding box center [421, 315] width 80 height 16
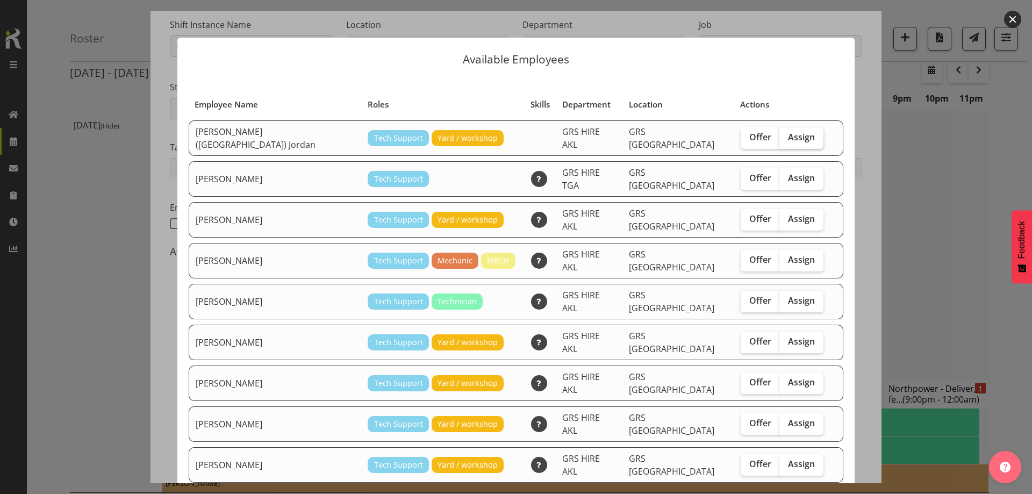
click at [779, 128] on label "Assign" at bounding box center [801, 138] width 44 height 22
click at [779, 134] on input "Assign" at bounding box center [782, 137] width 7 height 7
checkbox input "true"
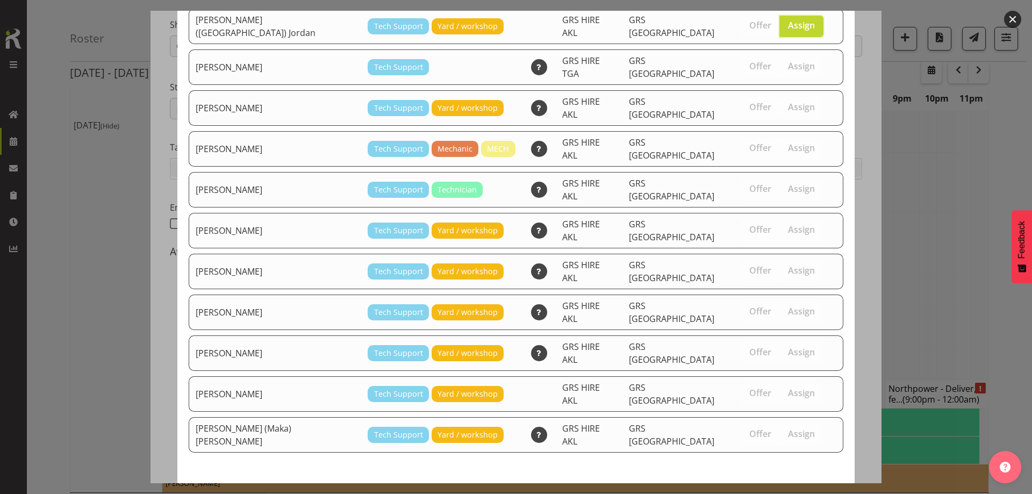
scroll to position [114, 0]
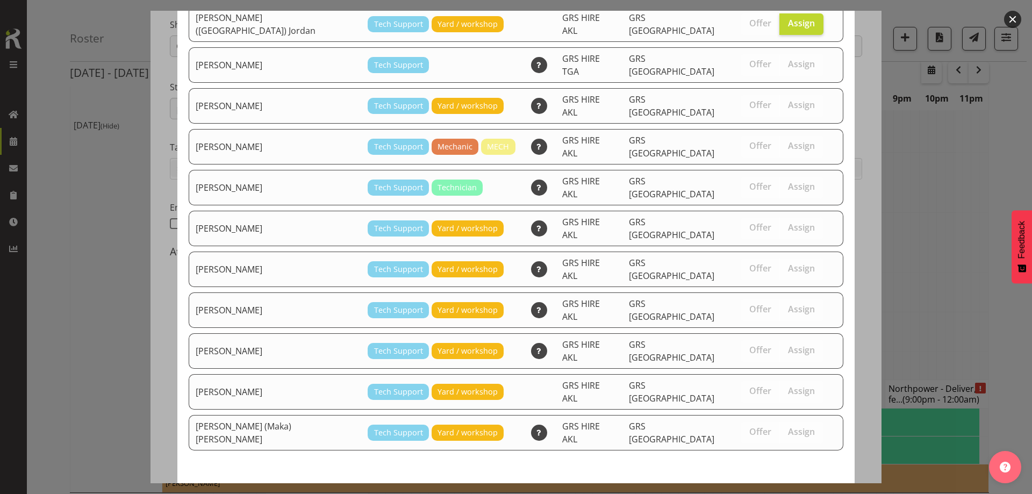
click at [761, 493] on span "Assign [PERSON_NAME] ([GEOGRAPHIC_DATA]) Jordan" at bounding box center [713, 503] width 247 height 14
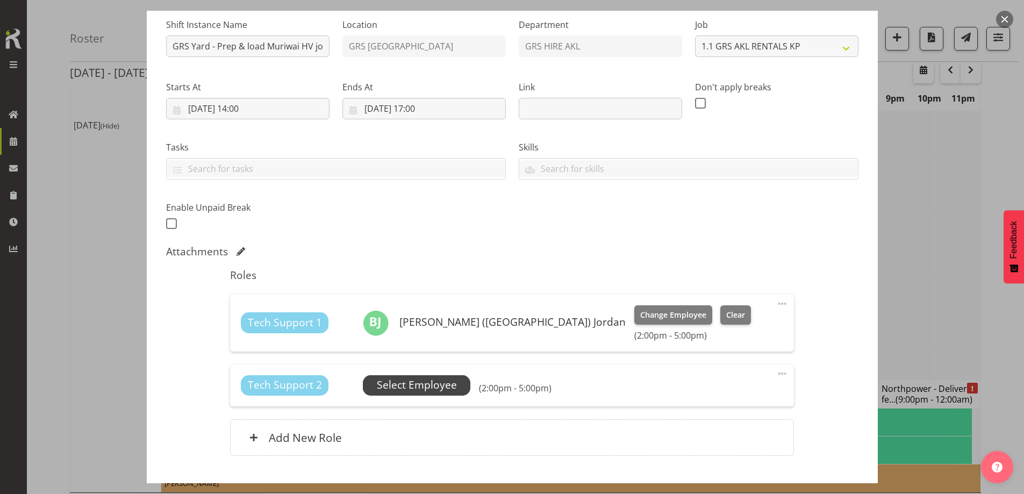
click at [438, 383] on span "Select Employee" at bounding box center [417, 385] width 80 height 16
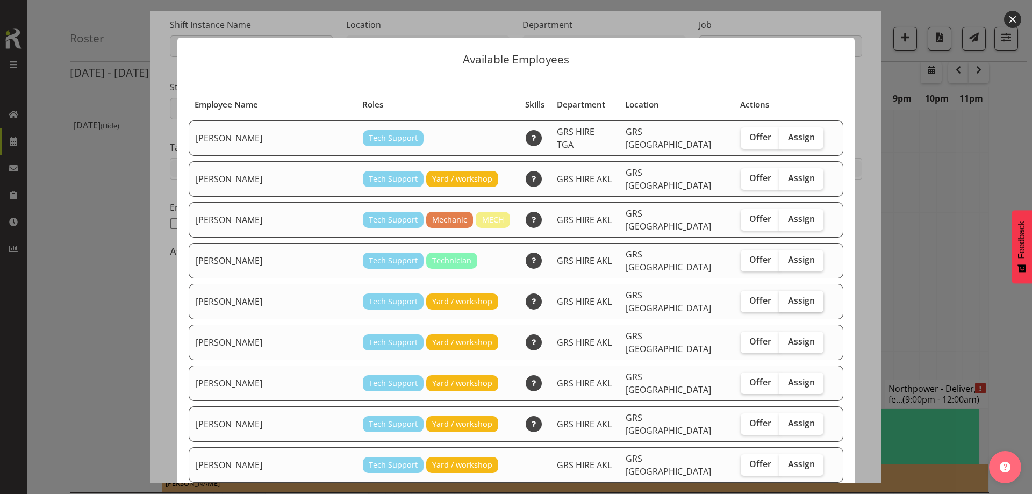
click at [788, 295] on span "Assign" at bounding box center [801, 300] width 27 height 11
click at [779, 297] on input "Assign" at bounding box center [782, 300] width 7 height 7
checkbox input "true"
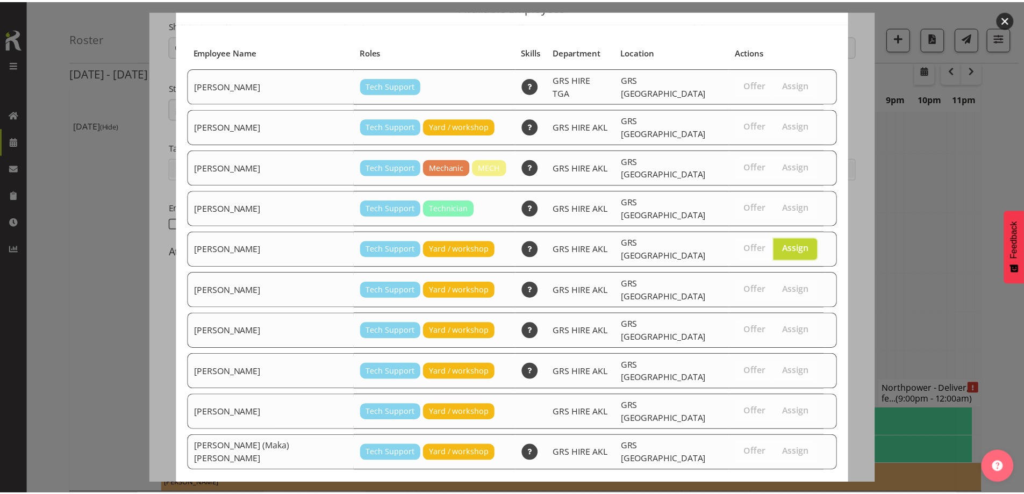
scroll to position [77, 0]
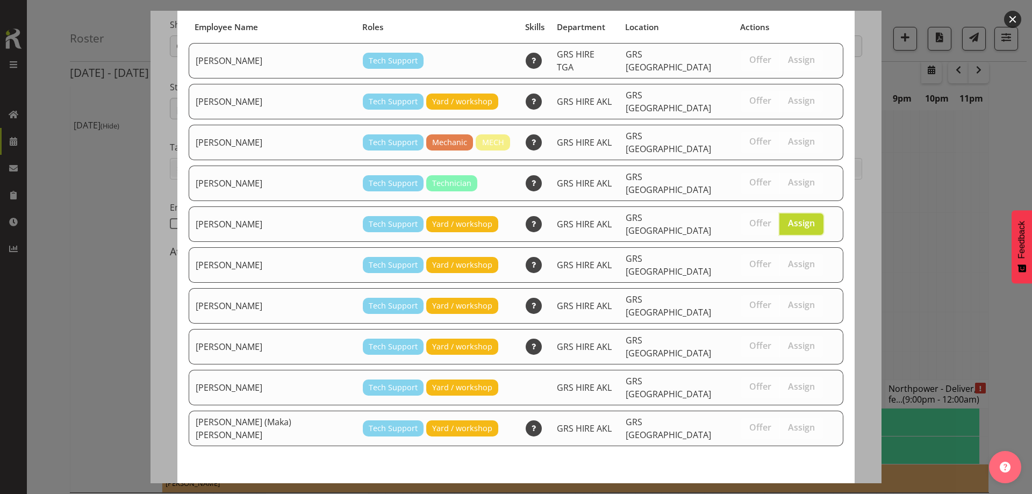
click at [764, 492] on span "Assign [PERSON_NAME]" at bounding box center [782, 498] width 109 height 13
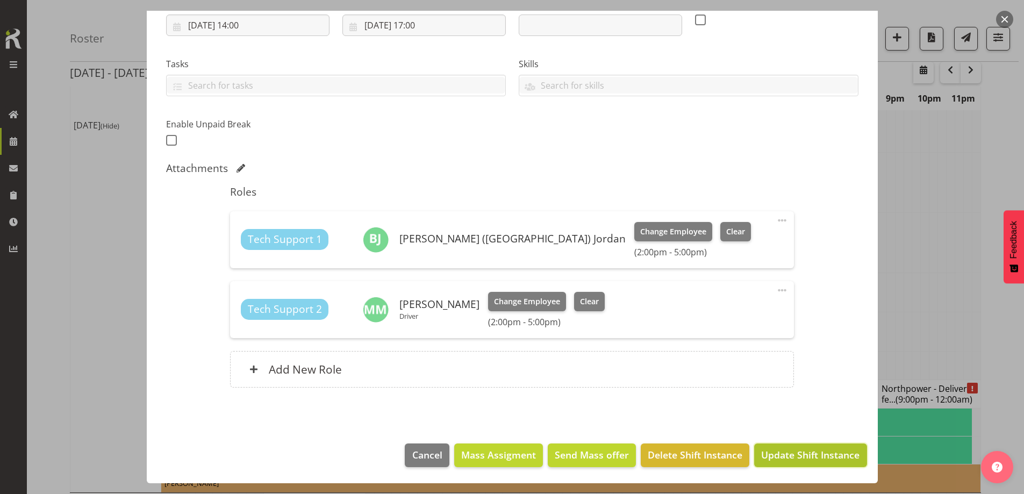
click at [791, 457] on span "Update Shift Instance" at bounding box center [810, 455] width 98 height 14
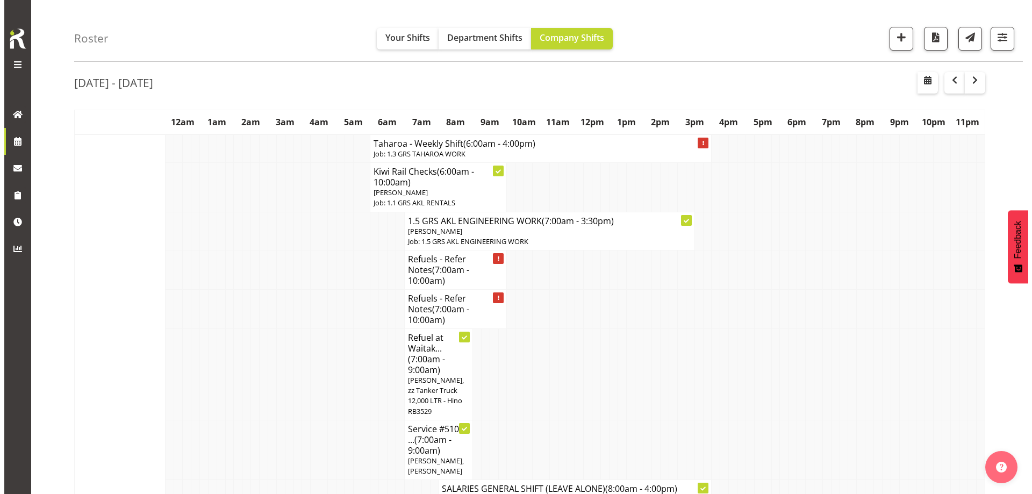
scroll to position [0, 0]
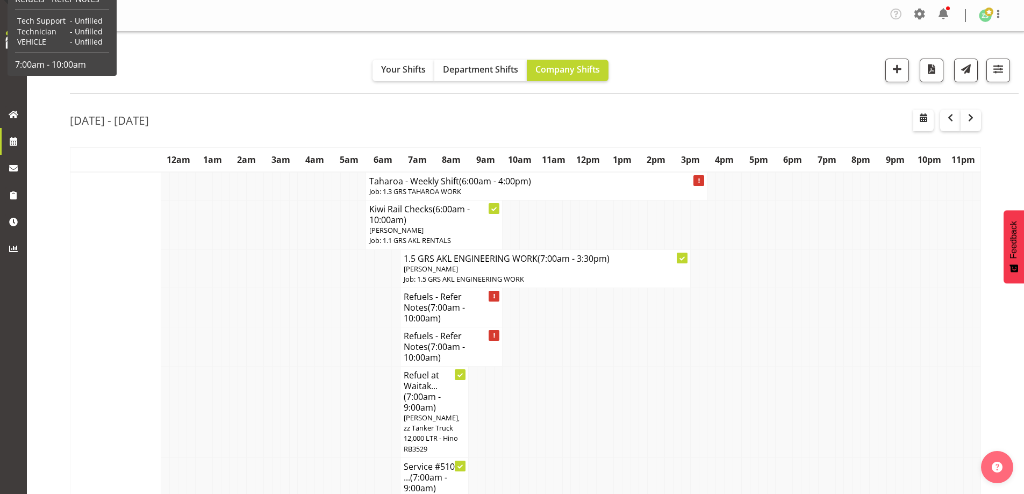
click at [304, 327] on td at bounding box center [302, 346] width 9 height 39
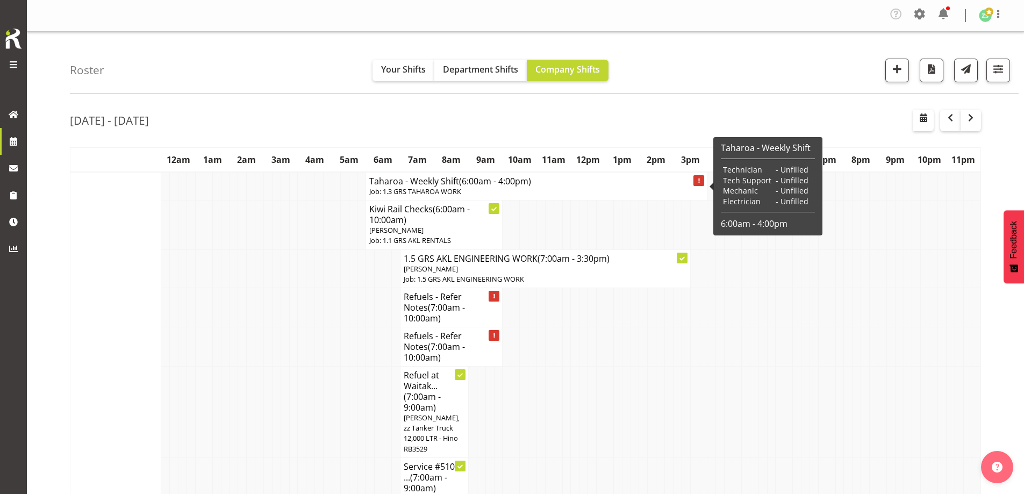
click at [477, 193] on p "Job: 1.3 GRS TAHAROA WORK" at bounding box center [536, 192] width 334 height 10
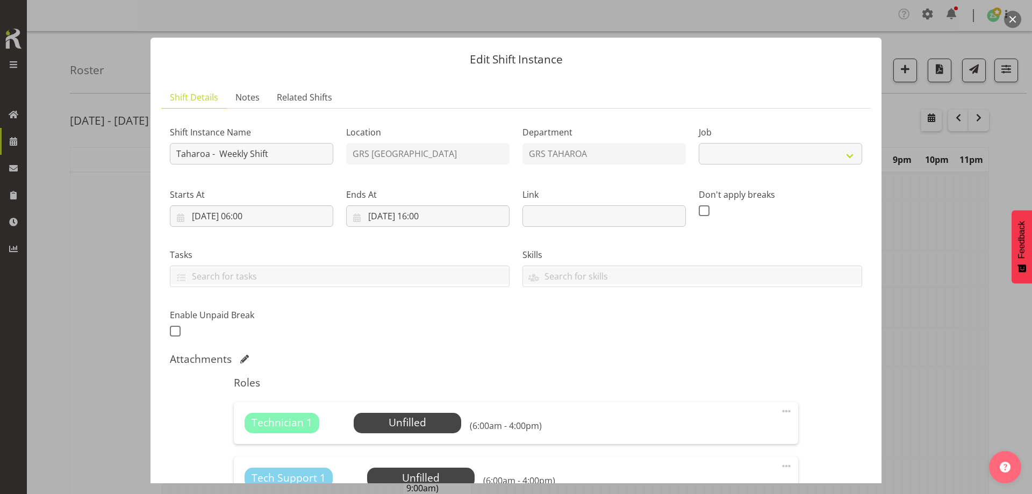
select select "874"
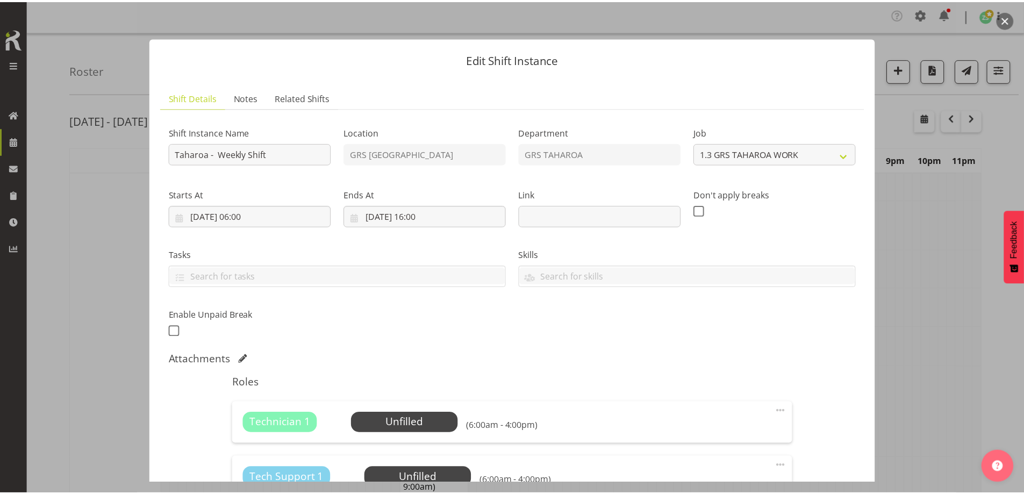
scroll to position [161, 0]
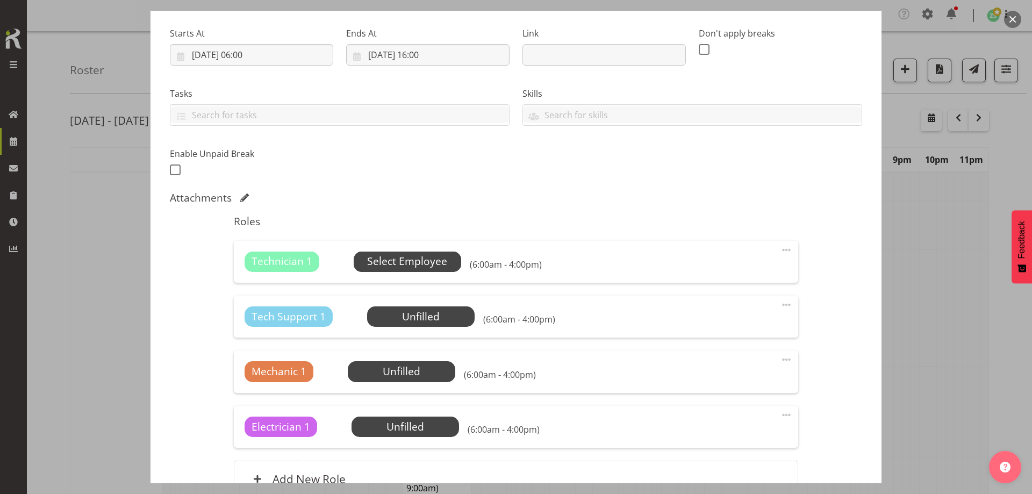
click at [429, 270] on span "Select Employee" at bounding box center [408, 262] width 108 height 20
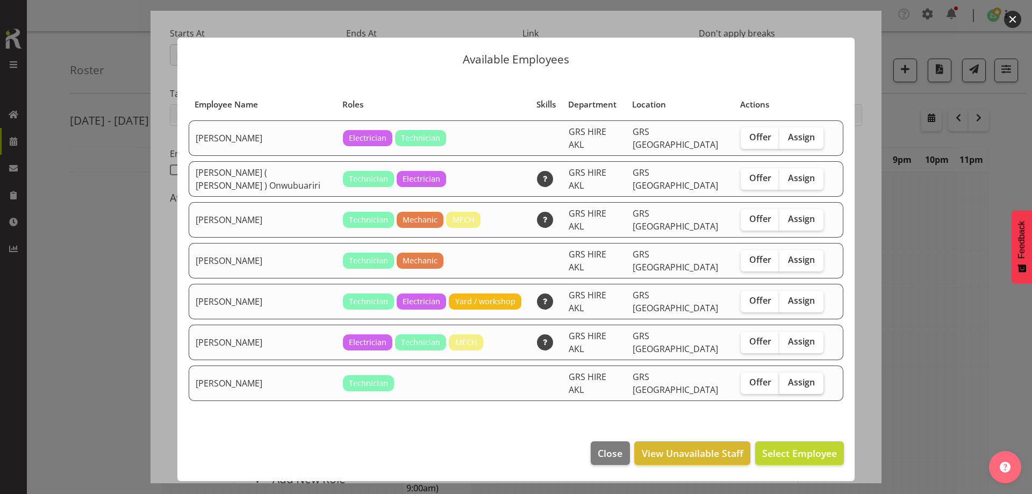
click at [802, 377] on span "Assign" at bounding box center [801, 382] width 27 height 11
click at [786, 379] on input "Assign" at bounding box center [782, 382] width 7 height 7
checkbox input "true"
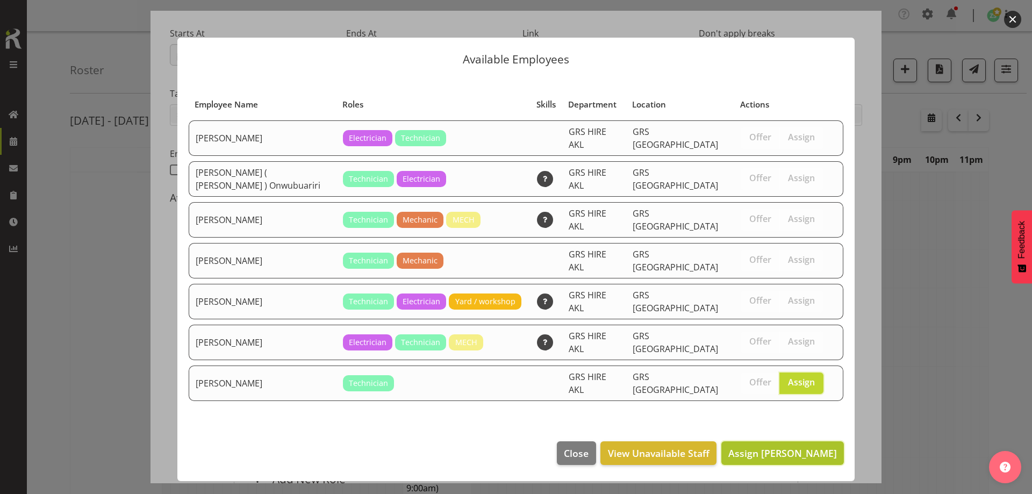
click at [806, 447] on span "Assign [PERSON_NAME]" at bounding box center [782, 453] width 109 height 13
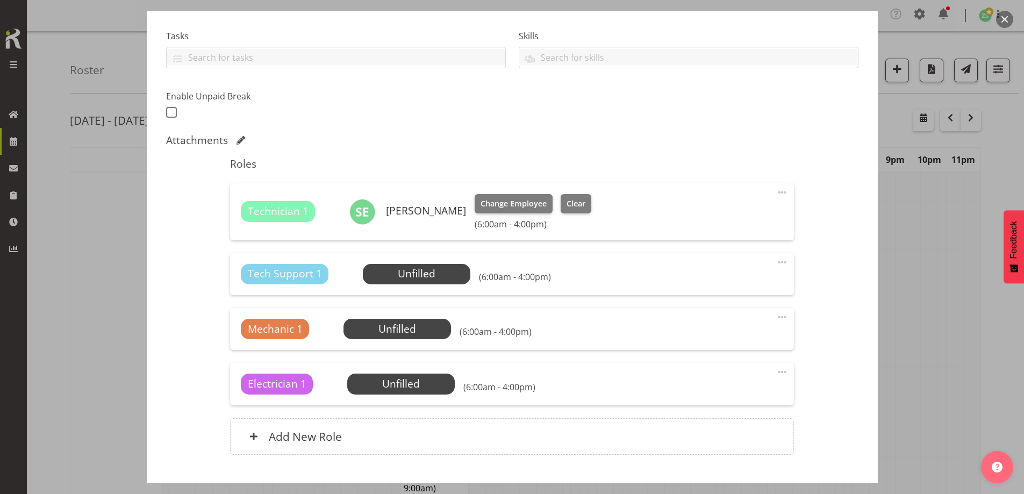
scroll to position [269, 0]
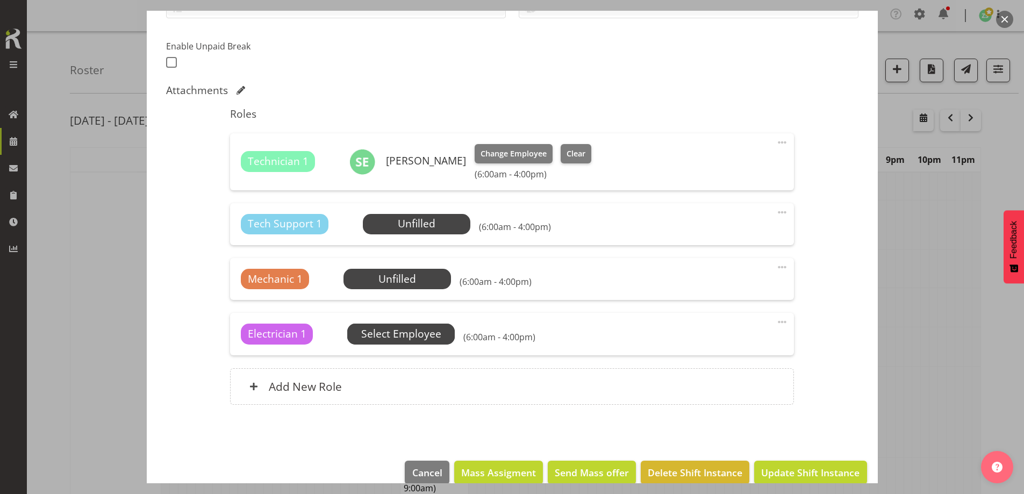
click at [388, 335] on span "Select Employee" at bounding box center [401, 334] width 80 height 16
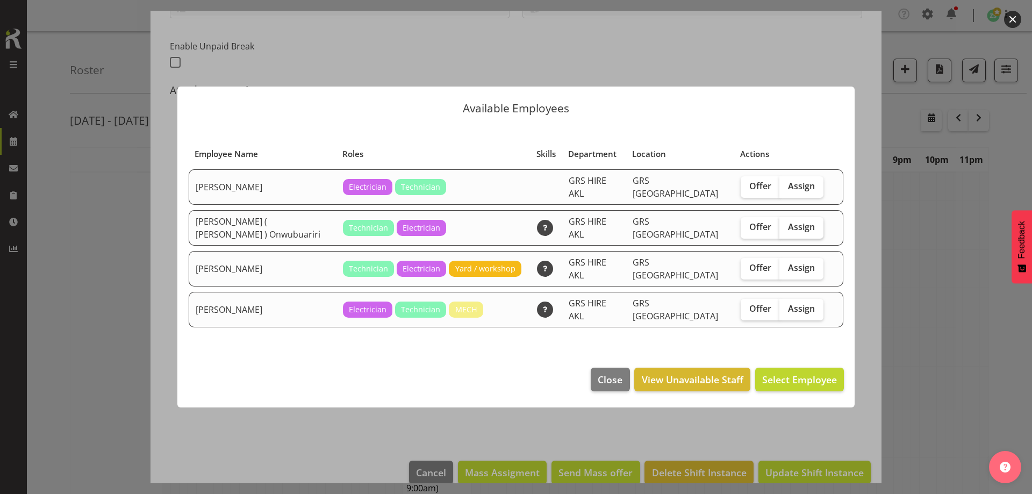
click at [805, 228] on span "Assign" at bounding box center [801, 226] width 27 height 11
click at [786, 228] on input "Assign" at bounding box center [782, 227] width 7 height 7
checkbox input "true"
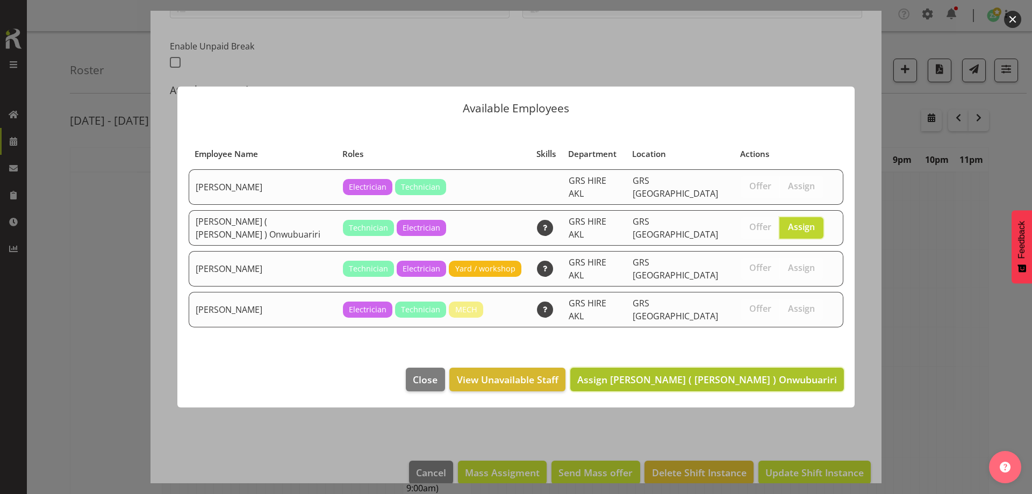
click at [767, 368] on button "Assign [PERSON_NAME] ( [PERSON_NAME] ) Onwubuariri" at bounding box center [707, 380] width 274 height 24
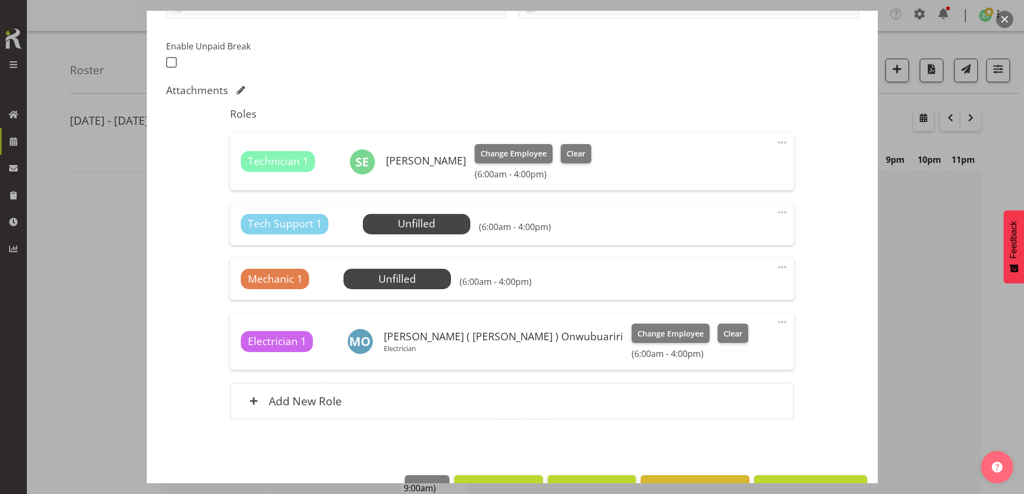
click at [776, 212] on span at bounding box center [782, 212] width 13 height 13
click at [748, 269] on link "Delete" at bounding box center [736, 276] width 103 height 19
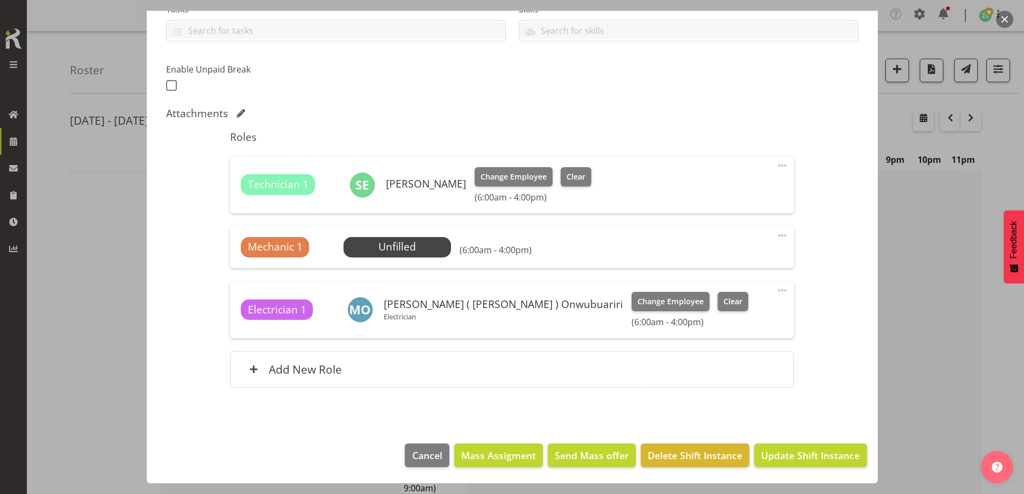
scroll to position [246, 0]
click at [780, 234] on span at bounding box center [782, 235] width 13 height 13
click at [747, 301] on link "Delete" at bounding box center [736, 299] width 103 height 19
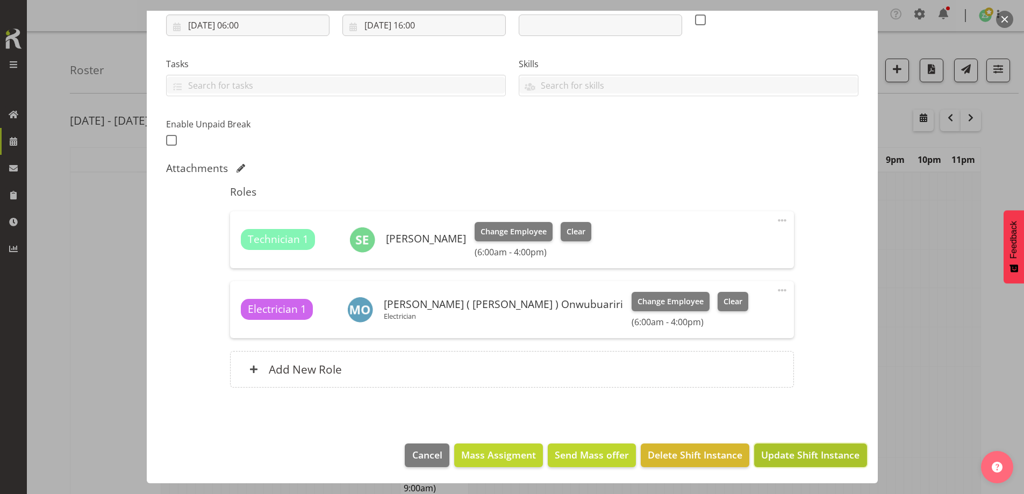
click at [836, 445] on button "Update Shift Instance" at bounding box center [810, 456] width 112 height 24
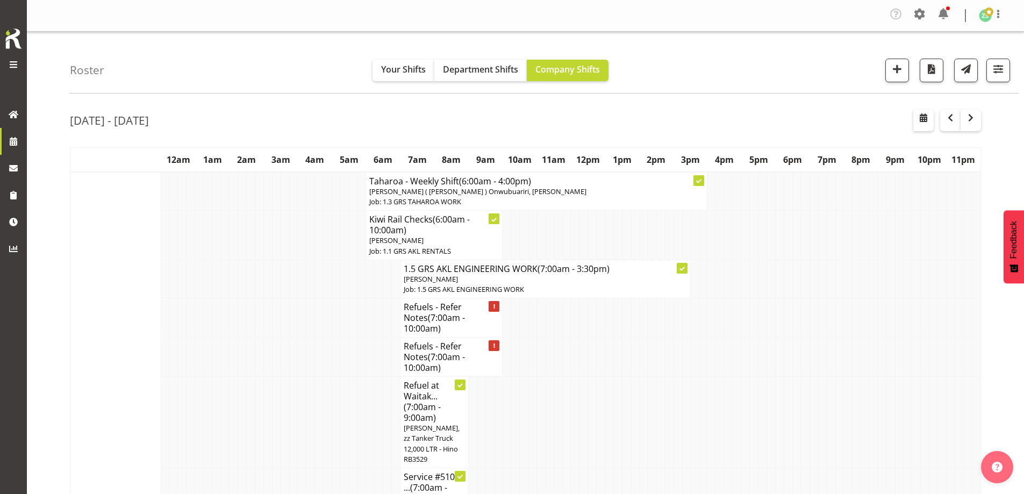
click at [792, 383] on td at bounding box center [788, 422] width 9 height 91
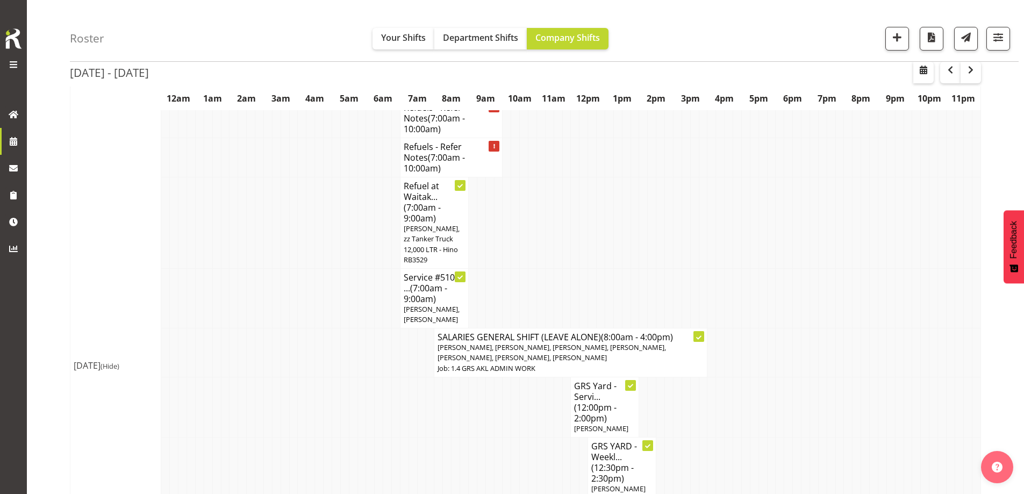
scroll to position [376, 0]
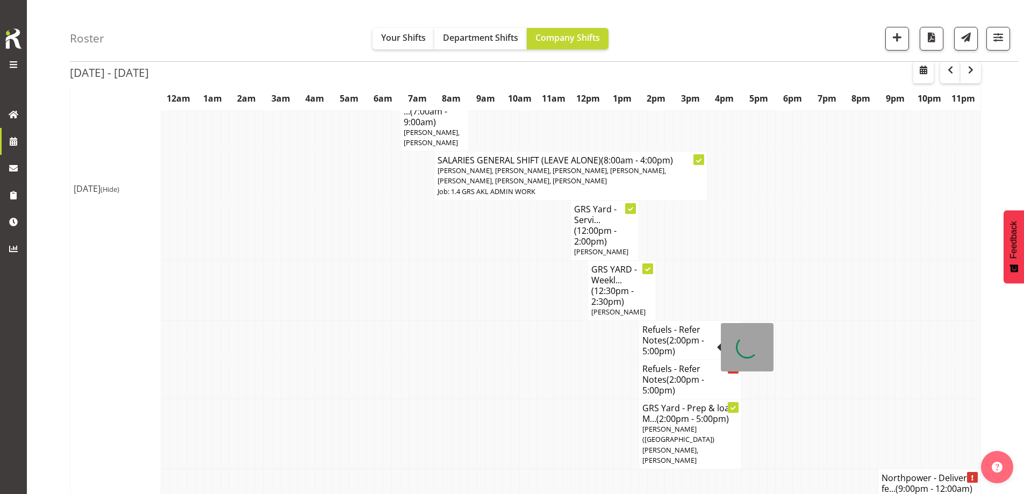
click at [414, 360] on td at bounding box center [413, 379] width 9 height 39
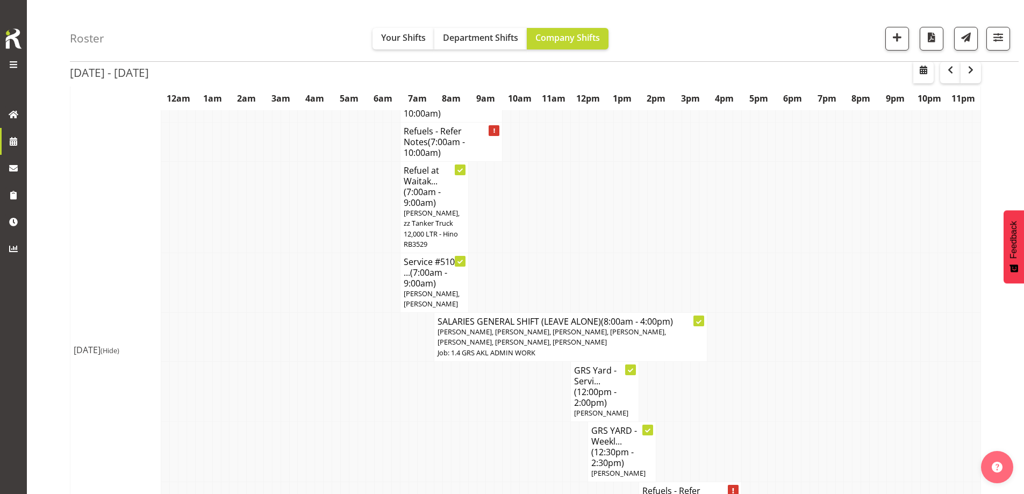
scroll to position [161, 0]
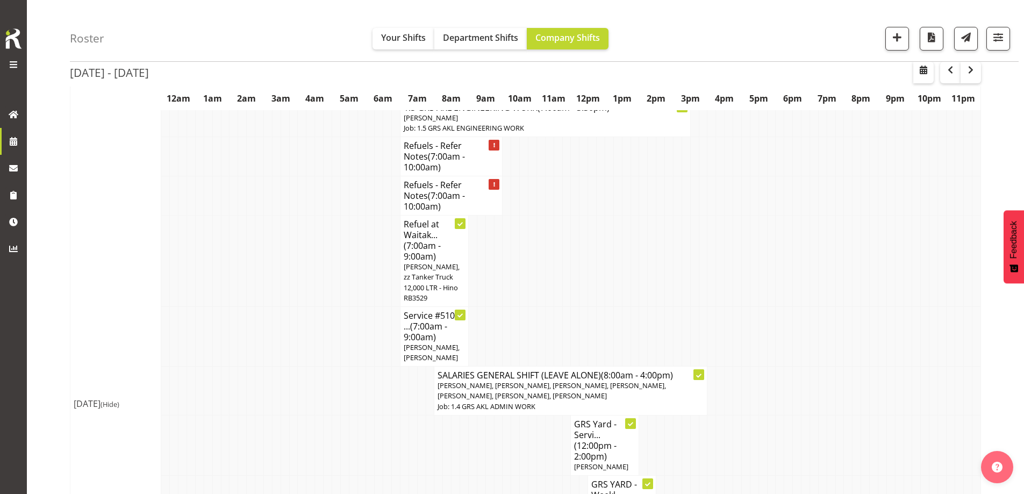
click at [366, 390] on td at bounding box center [370, 391] width 9 height 49
click at [891, 38] on span "button" at bounding box center [897, 37] width 14 height 14
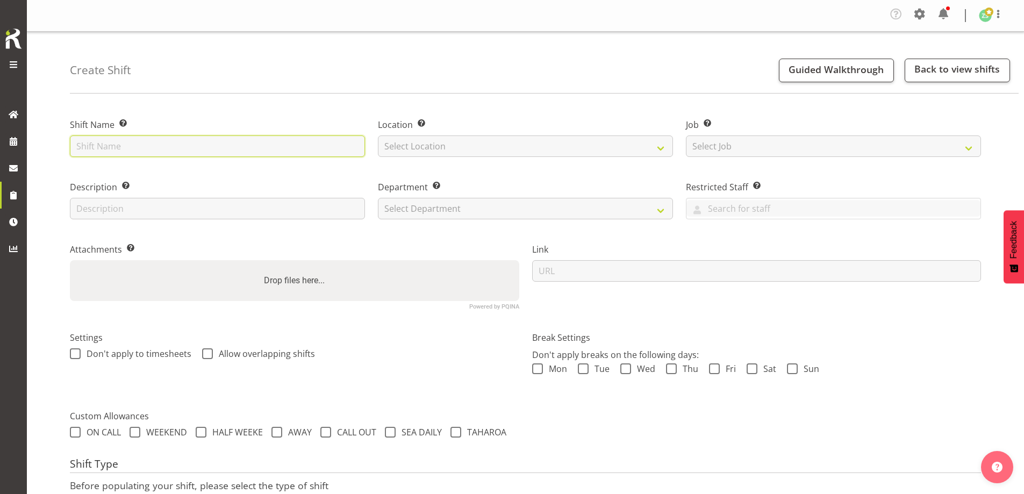
click at [230, 141] on input "text" at bounding box center [217, 146] width 295 height 22
type input "Douglas Pharma - Complete the pipe tie ins onsite. 8am onsite. See Hamish"
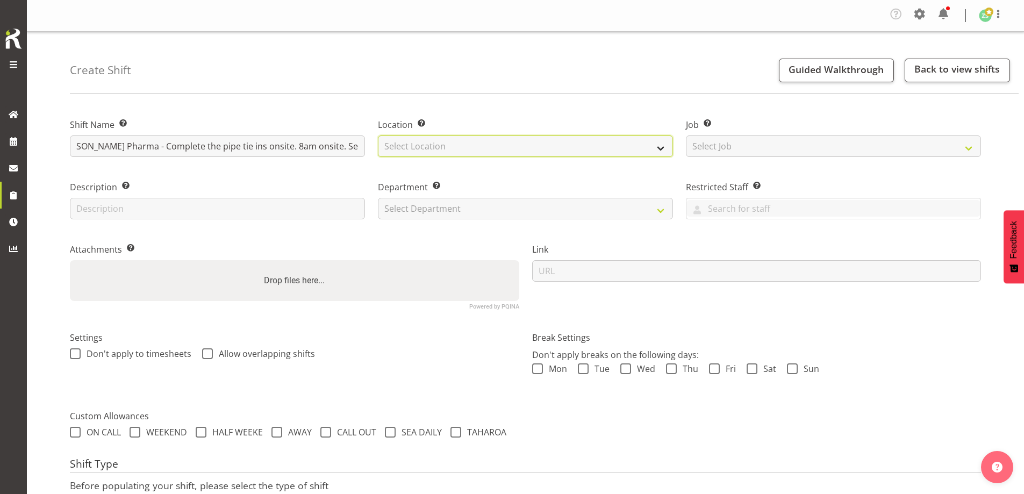
scroll to position [0, 0]
click at [433, 144] on select "Select Location GRS Auckland" at bounding box center [525, 146] width 295 height 22
select select "28"
click at [378, 135] on select "Select Location GRS Auckland" at bounding box center [525, 146] width 295 height 22
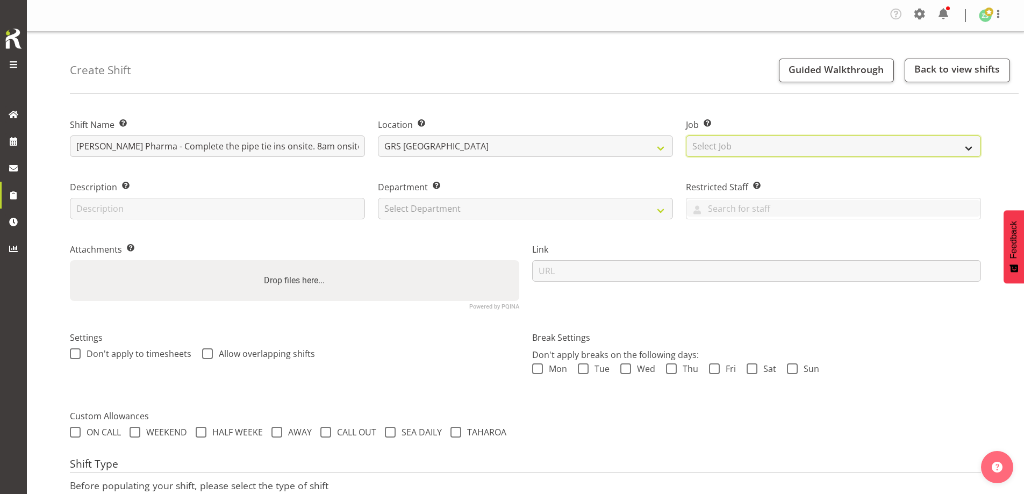
click at [742, 152] on select "Select Job Create new job 1.1 GRS AKL RENTALS 1.1 GRS AKL RENTALS AC 1.1 GRS AK…" at bounding box center [833, 146] width 295 height 22
select select "9"
click at [686, 135] on select "Select Job Create new job 1.1 GRS AKL RENTALS 1.1 GRS AKL RENTALS AC 1.1 GRS AK…" at bounding box center [833, 146] width 295 height 22
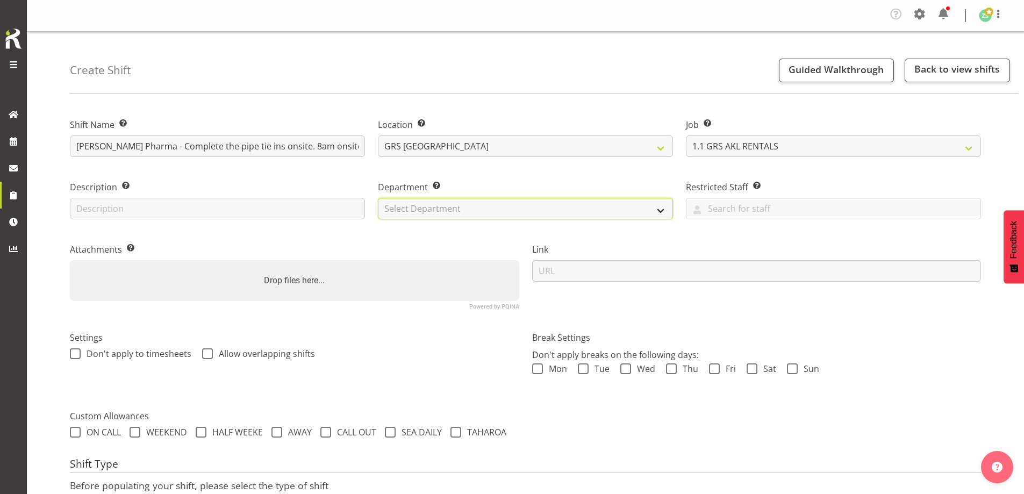
click at [618, 209] on select "Select Department GRS ADMIN AKL GRS HIRE AKL GRS HIRE TGA GRS HIRE HST GRS ENGI…" at bounding box center [525, 209] width 295 height 22
click at [378, 198] on select "Select Department GRS ADMIN AKL GRS HIRE AKL GRS HIRE TGA GRS HIRE HST GRS ENGI…" at bounding box center [525, 209] width 295 height 22
click at [519, 216] on select "GRS ADMIN AKL GRS HIRE AKL GRS HIRE TGA GRS HIRE HST GRS ENGINEERING AKL GRS TA…" at bounding box center [525, 209] width 295 height 22
select select "20"
click at [378, 198] on select "GRS ADMIN AKL GRS HIRE AKL GRS HIRE TGA GRS HIRE HST GRS ENGINEERING AKL GRS TA…" at bounding box center [525, 209] width 295 height 22
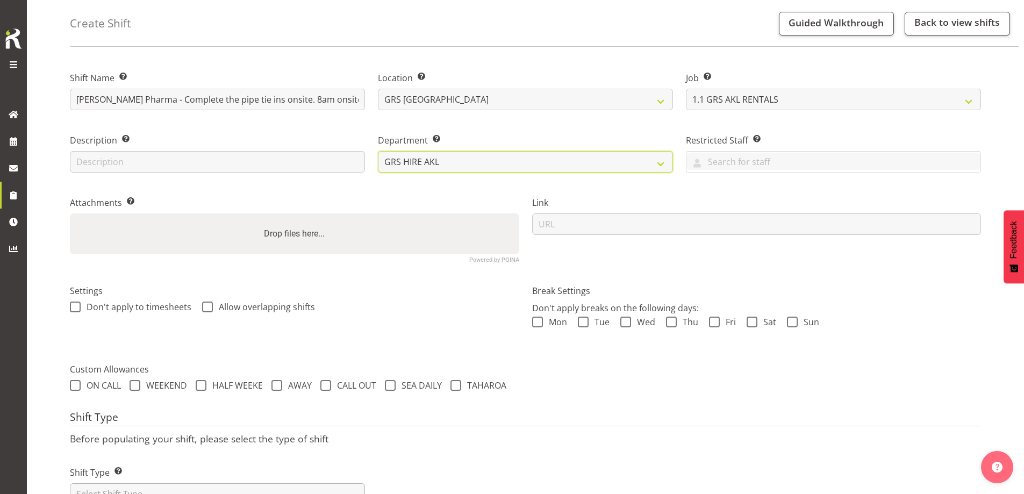
scroll to position [91, 0]
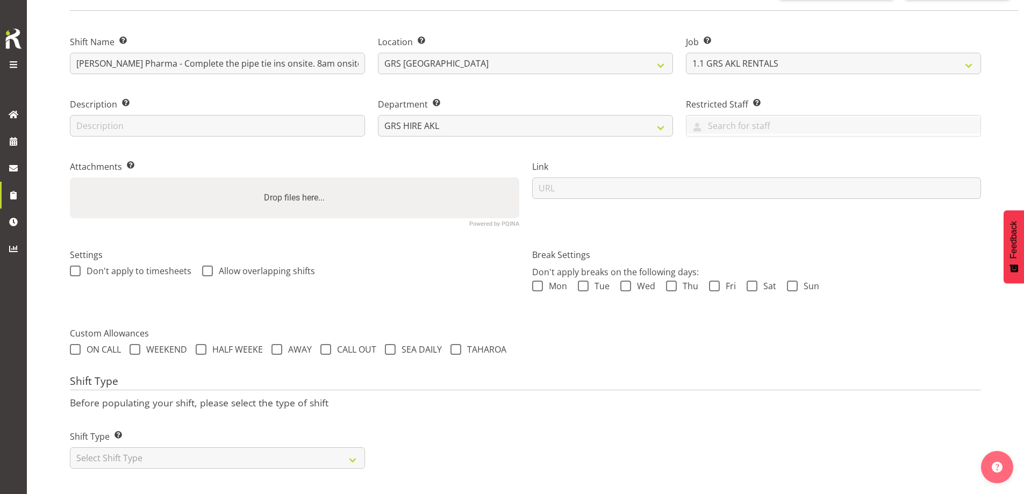
click at [248, 433] on label "Shift Type Shift Types: One Off – Select this if you would like a single shift …" at bounding box center [217, 436] width 295 height 13
click at [222, 470] on div "Shift Name Enter a name for the shift (e.g. Day Shift). Douglas Pharma - Comple…" at bounding box center [547, 256] width 954 height 475
click at [220, 457] on select "Select Shift Type One Off Shift Recurring Shift Rotating Shift" at bounding box center [217, 458] width 295 height 22
select select "one_off"
click at [70, 447] on select "Select Shift Type One Off Shift Recurring Shift Rotating Shift" at bounding box center [217, 458] width 295 height 22
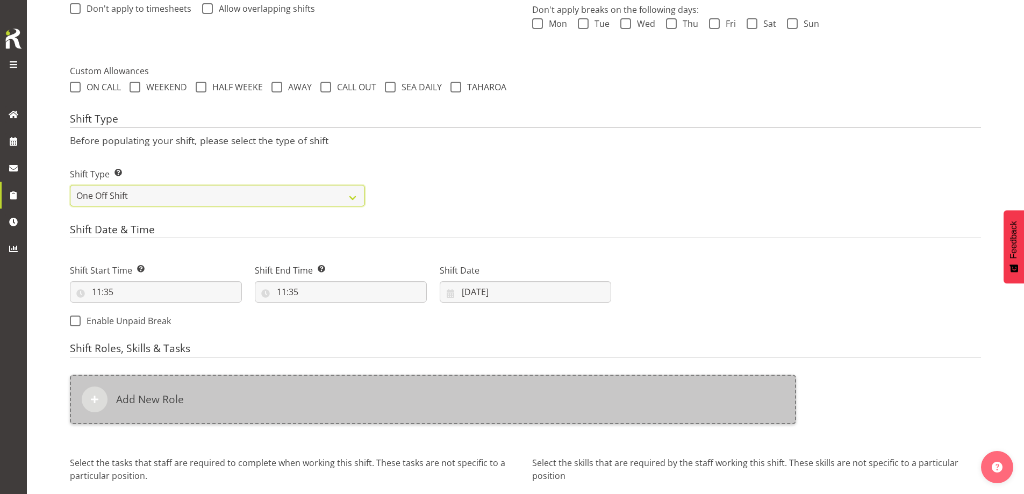
scroll to position [360, 0]
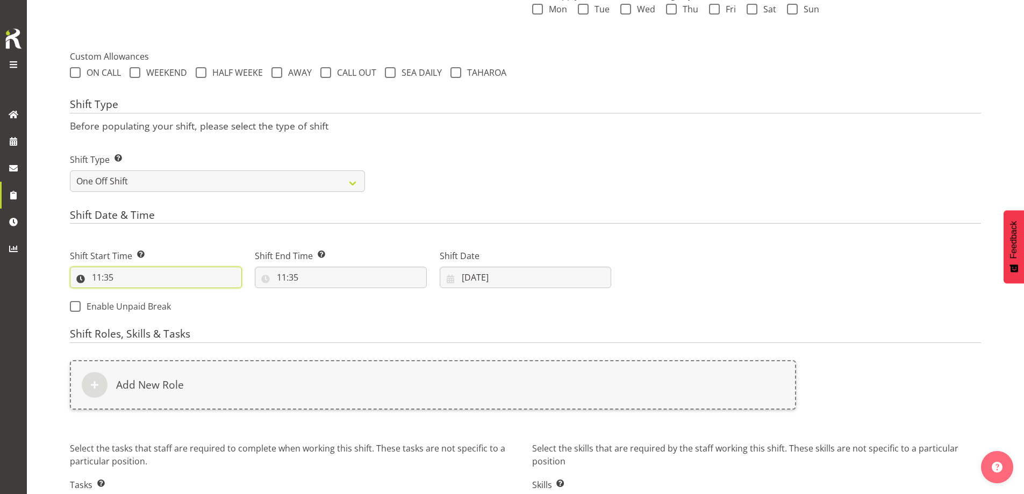
click at [158, 286] on input "11:35" at bounding box center [156, 278] width 172 height 22
drag, startPoint x: 141, startPoint y: 309, endPoint x: 144, endPoint y: 296, distance: 13.2
click at [141, 309] on select "00 01 02 03 04 05 06 07 08 09 10 11 12 13 14 15 16 17 18 19 20 21 22 23" at bounding box center [143, 306] width 24 height 22
select select "8"
click at [131, 295] on select "00 01 02 03 04 05 06 07 08 09 10 11 12 13 14 15 16 17 18 19 20 21 22 23" at bounding box center [143, 306] width 24 height 22
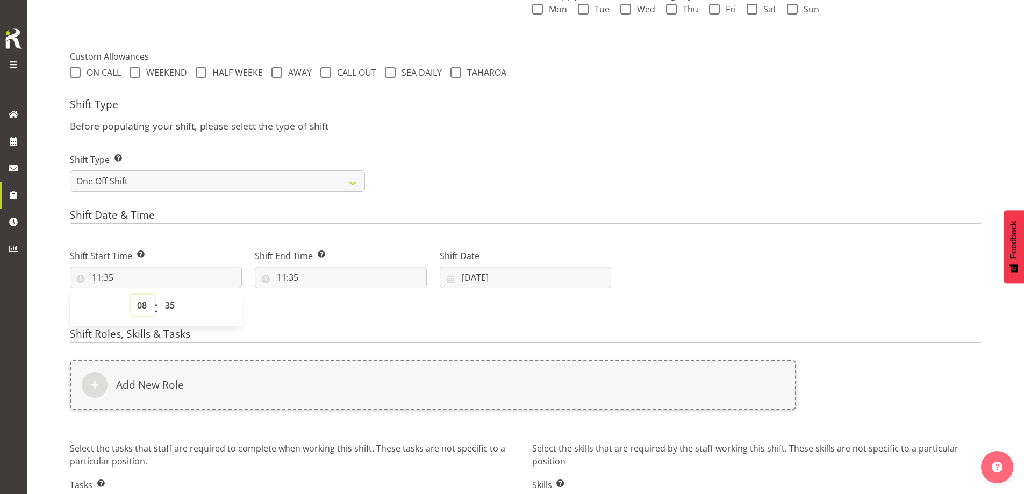
type input "08:35"
click at [169, 302] on select "00 01 02 03 04 05 06 07 08 09 10 11 12 13 14 15 16 17 18 19 20 21 22 23 24 25 2…" at bounding box center [171, 306] width 24 height 22
select select "0"
click at [159, 295] on select "00 01 02 03 04 05 06 07 08 09 10 11 12 13 14 15 16 17 18 19 20 21 22 23 24 25 2…" at bounding box center [171, 306] width 24 height 22
type input "08:00"
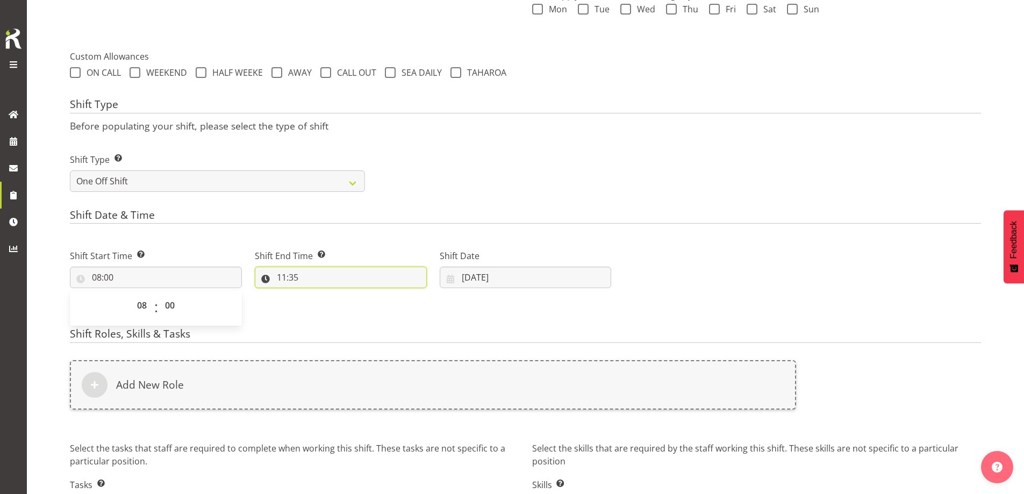
click at [312, 277] on input "11:35" at bounding box center [341, 278] width 172 height 22
click at [325, 296] on select "00 01 02 03 04 05 06 07 08 09 10 11 12 13 14 15 16 17 18 19 20 21 22 23" at bounding box center [328, 306] width 24 height 22
select select "12"
click at [316, 295] on select "00 01 02 03 04 05 06 07 08 09 10 11 12 13 14 15 16 17 18 19 20 21 22 23" at bounding box center [328, 306] width 24 height 22
type input "12:35"
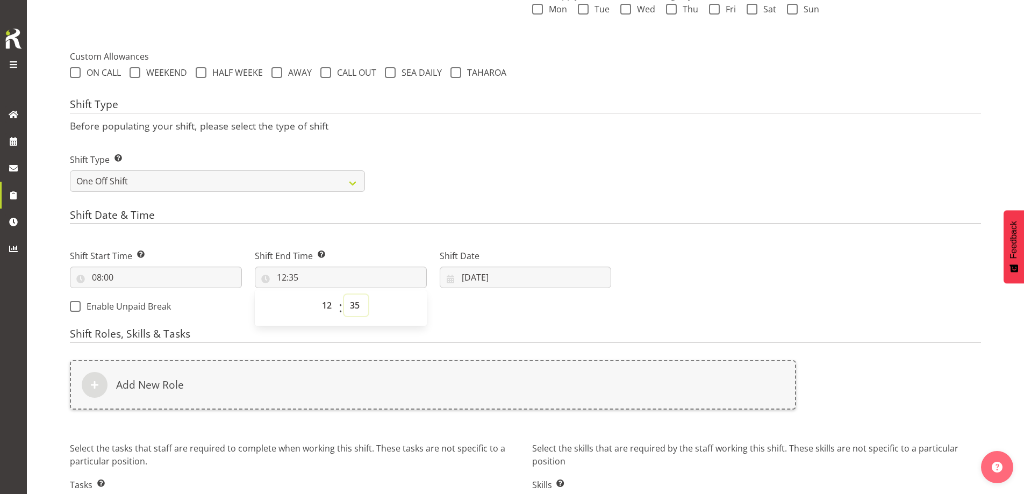
click at [358, 303] on select "00 01 02 03 04 05 06 07 08 09 10 11 12 13 14 15 16 17 18 19 20 21 22 23 24 25 2…" at bounding box center [356, 306] width 24 height 22
select select "0"
click at [344, 295] on select "00 01 02 03 04 05 06 07 08 09 10 11 12 13 14 15 16 17 18 19 20 21 22 23 24 25 2…" at bounding box center [356, 306] width 24 height 22
type input "12:00"
click at [557, 285] on input "05/09/2025" at bounding box center [526, 278] width 172 height 22
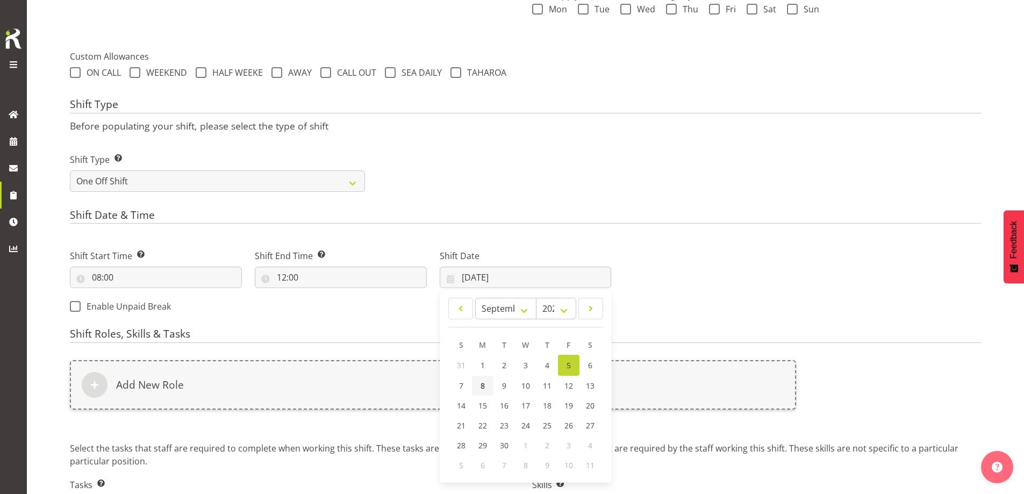
click at [482, 387] on span "8" at bounding box center [483, 386] width 4 height 10
type input "08/09/2025"
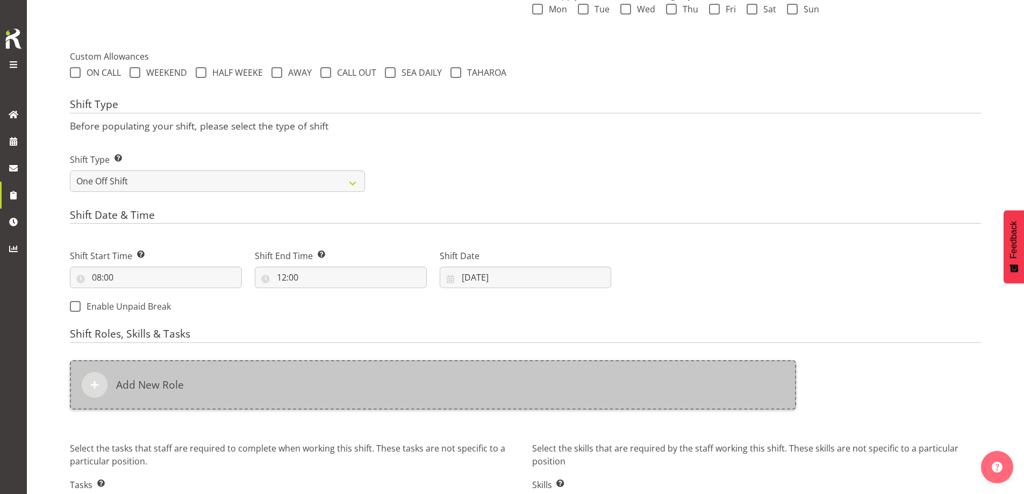
click at [427, 382] on div "Add New Role" at bounding box center [433, 384] width 726 height 49
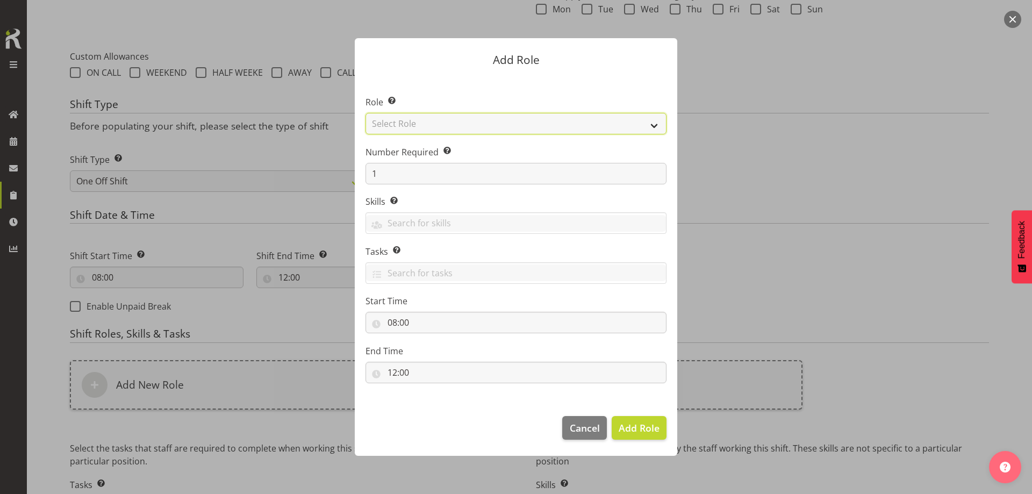
drag, startPoint x: 426, startPoint y: 121, endPoint x: 425, endPoint y: 128, distance: 6.5
click at [426, 121] on select "Select Role Account Manager Electrician Engineering GM HSEQ manager MECH Mechan…" at bounding box center [516, 124] width 301 height 22
select select "20"
click at [366, 113] on select "Select Role Account Manager Electrician Engineering GM HSEQ manager MECH Mechan…" at bounding box center [516, 124] width 301 height 22
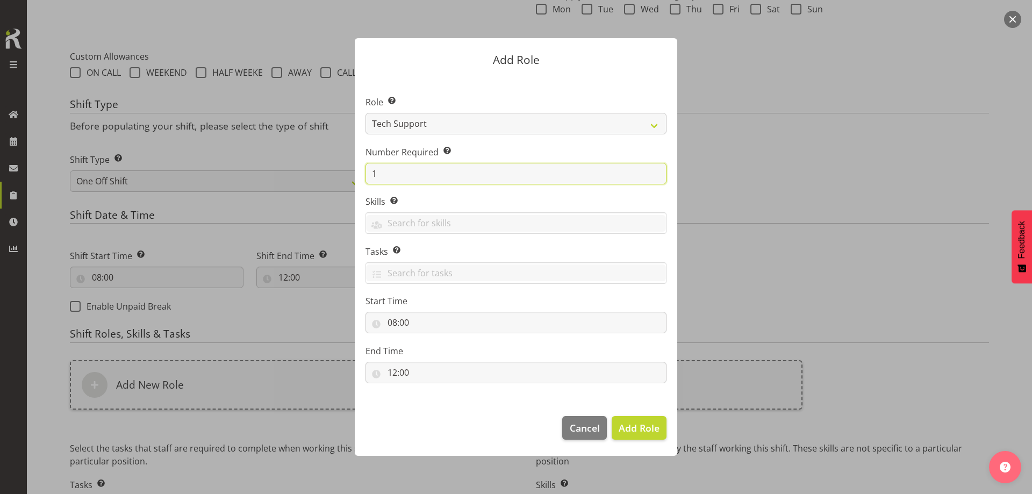
click at [414, 171] on input "1" at bounding box center [516, 174] width 301 height 22
type input "2"
click at [643, 427] on span "Add 2 Roles" at bounding box center [633, 427] width 54 height 13
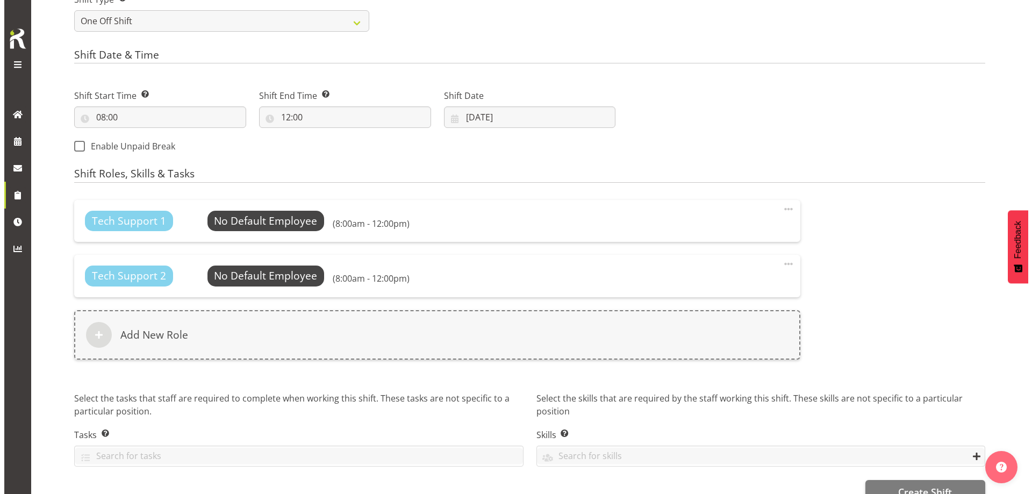
scroll to position [546, 0]
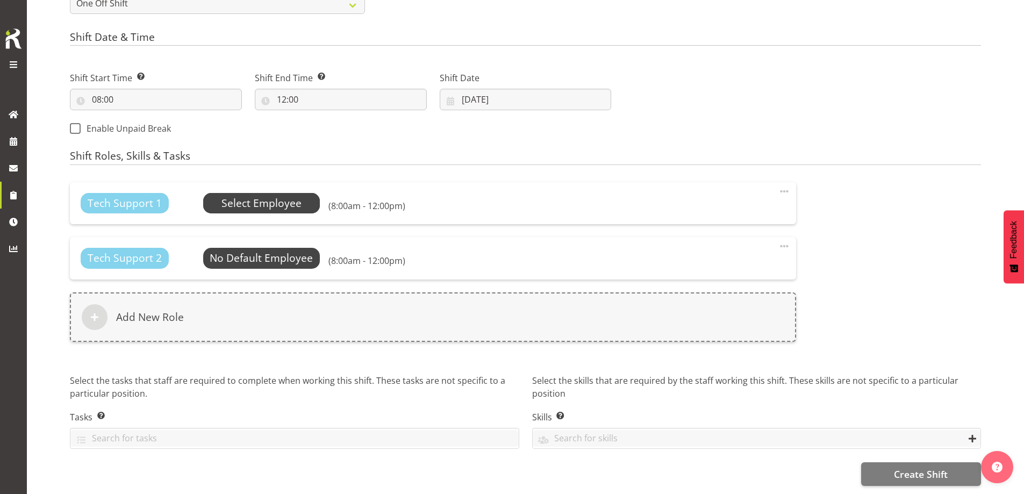
click at [283, 196] on span "Select Employee" at bounding box center [261, 204] width 80 height 16
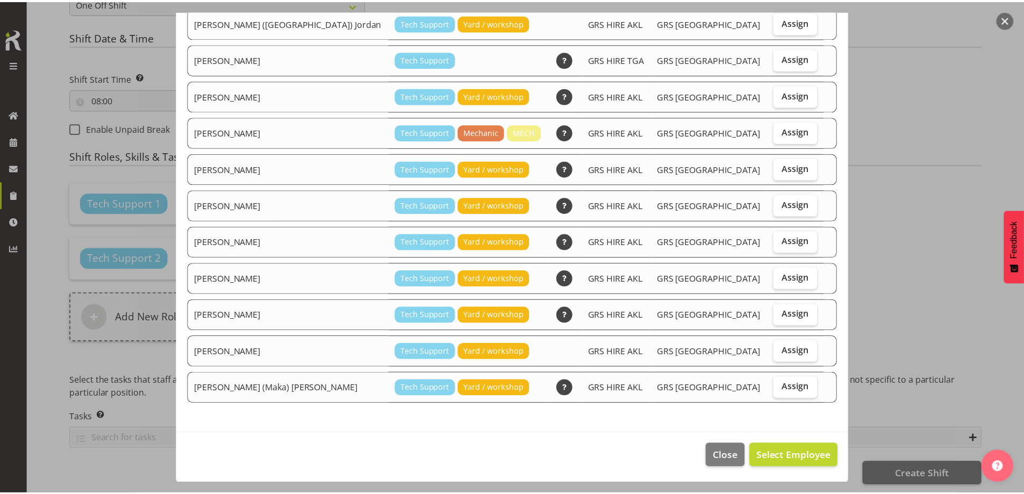
scroll to position [114, 0]
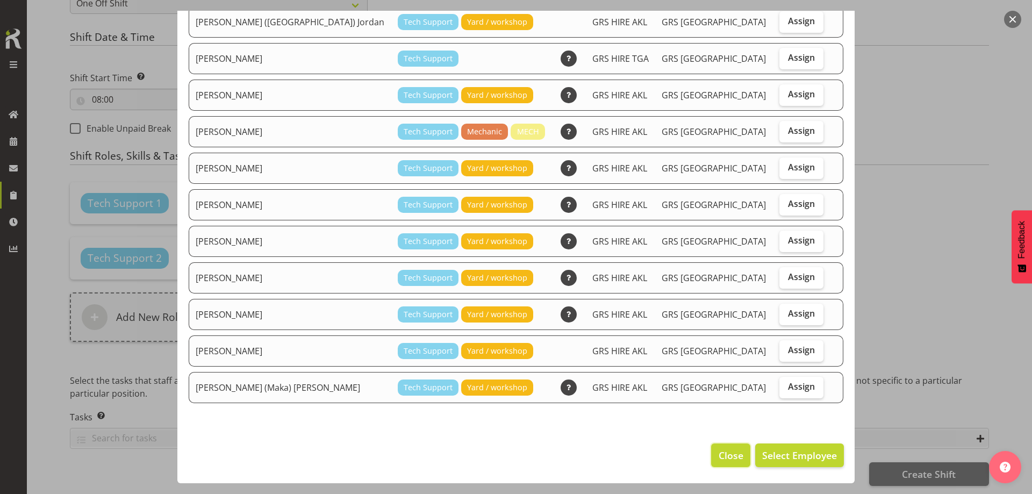
click at [728, 448] on span "Close" at bounding box center [731, 455] width 25 height 14
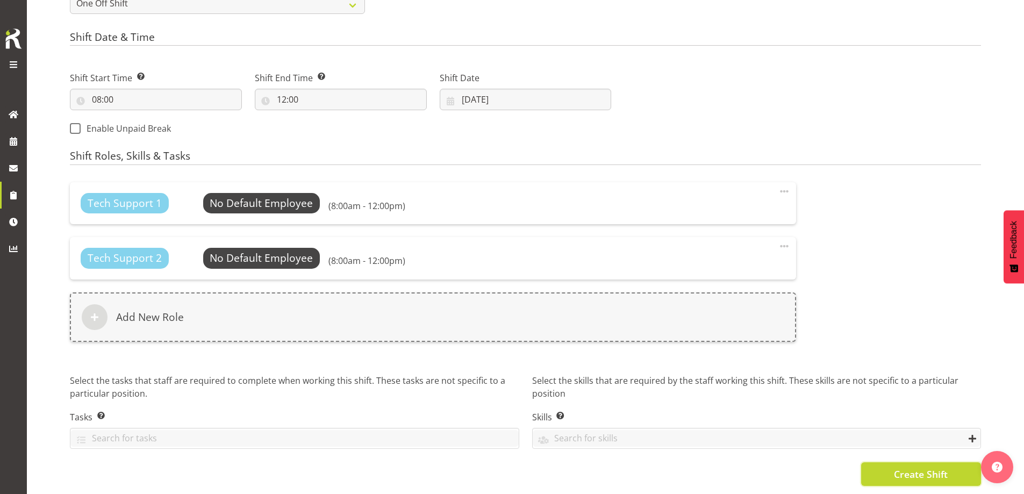
click at [886, 464] on button "Create Shift" at bounding box center [921, 474] width 120 height 24
